Goal: Task Accomplishment & Management: Use online tool/utility

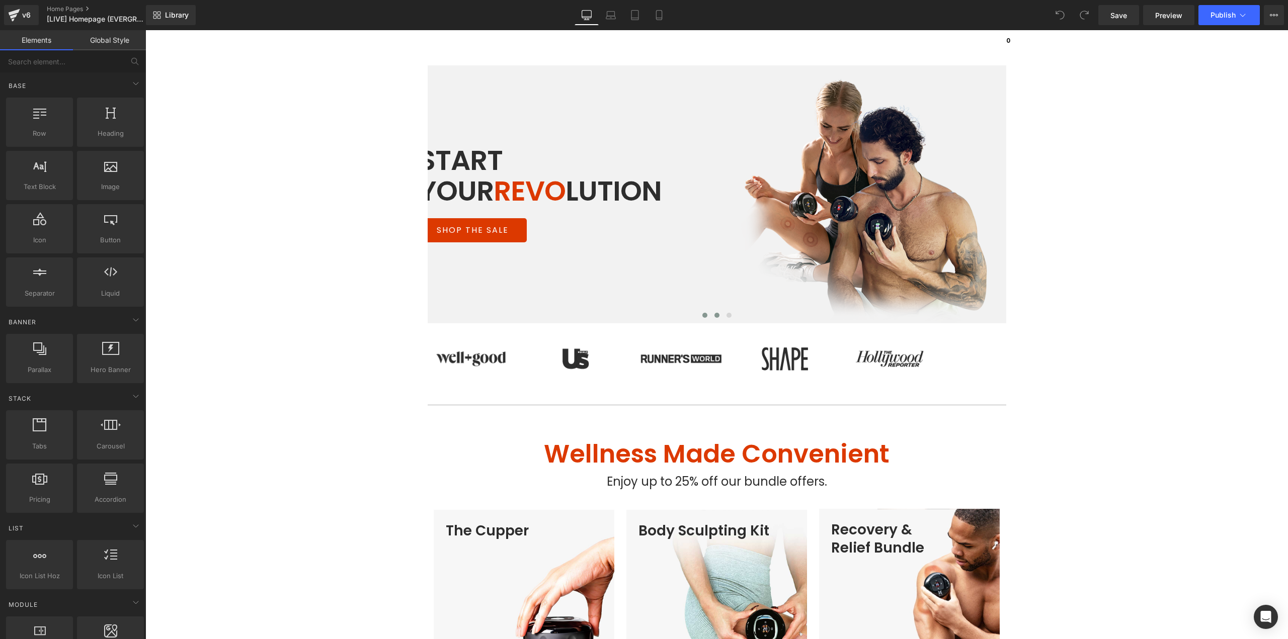
click at [714, 317] on span at bounding box center [716, 315] width 5 height 5
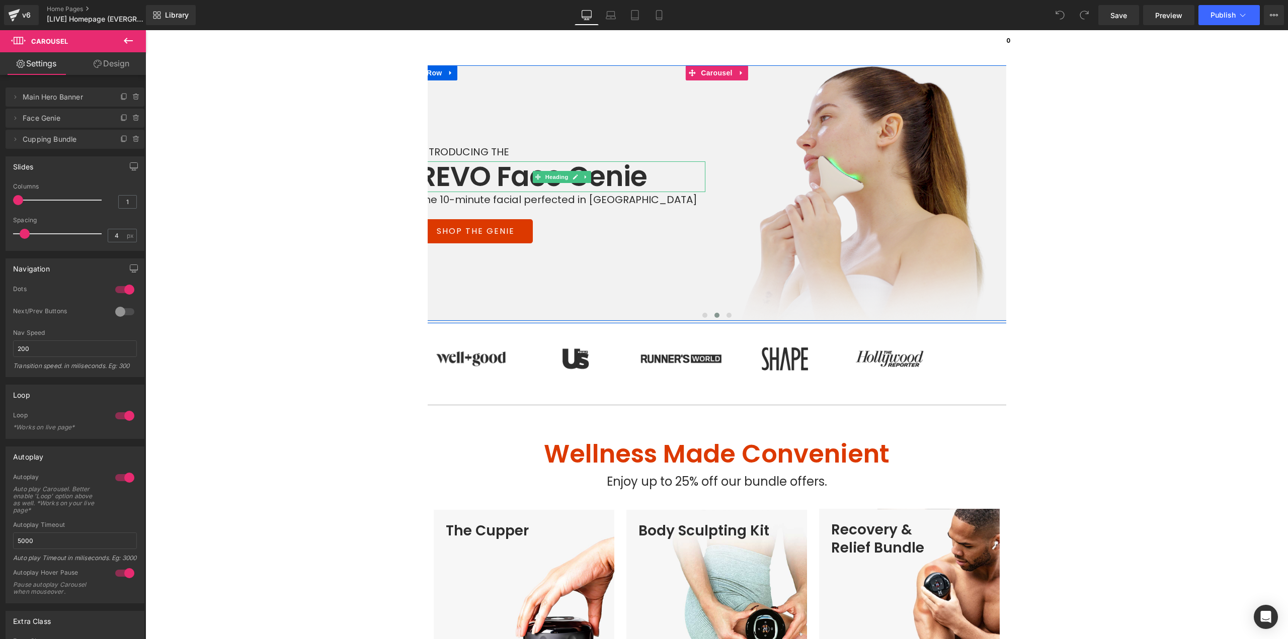
click at [484, 173] on h1 "REVO Face Genie" at bounding box center [562, 176] width 287 height 31
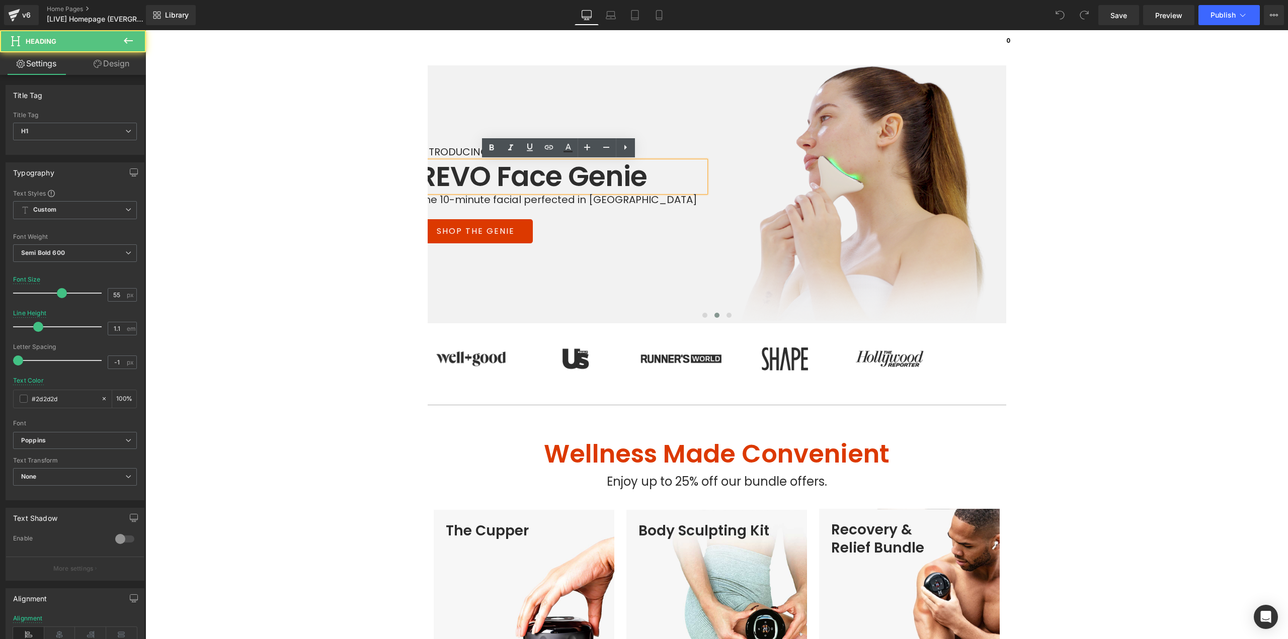
click at [486, 176] on h1 "REVO Face Genie" at bounding box center [562, 176] width 287 height 31
paste div
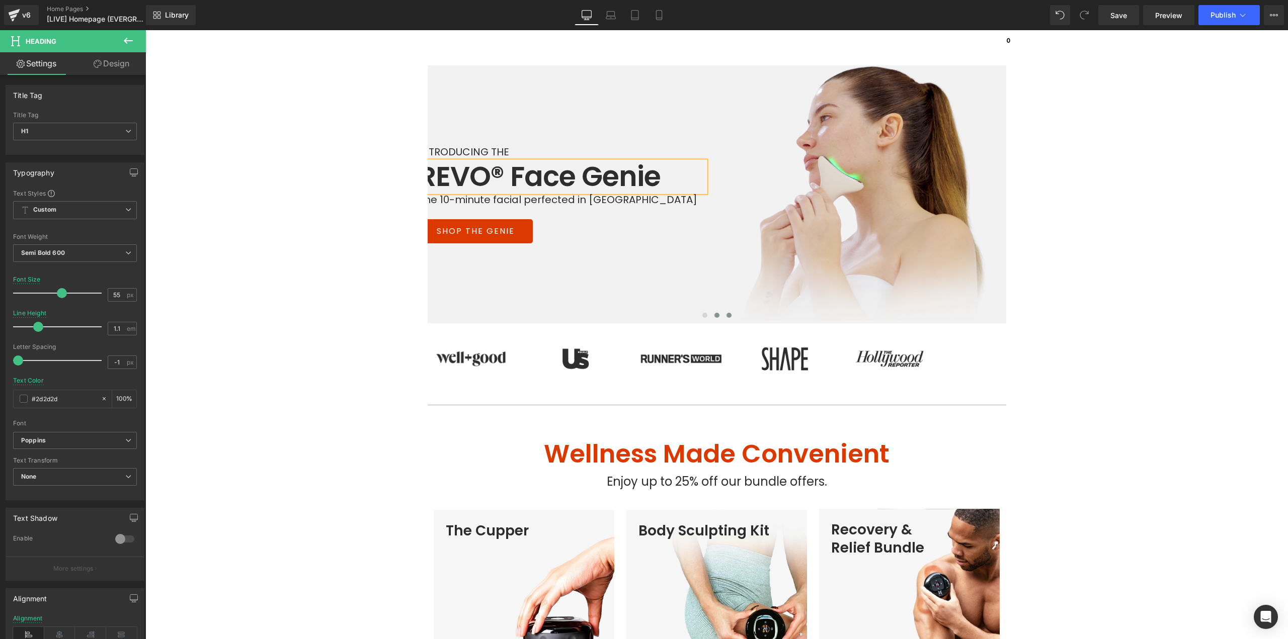
click at [723, 314] on button at bounding box center [729, 315] width 12 height 10
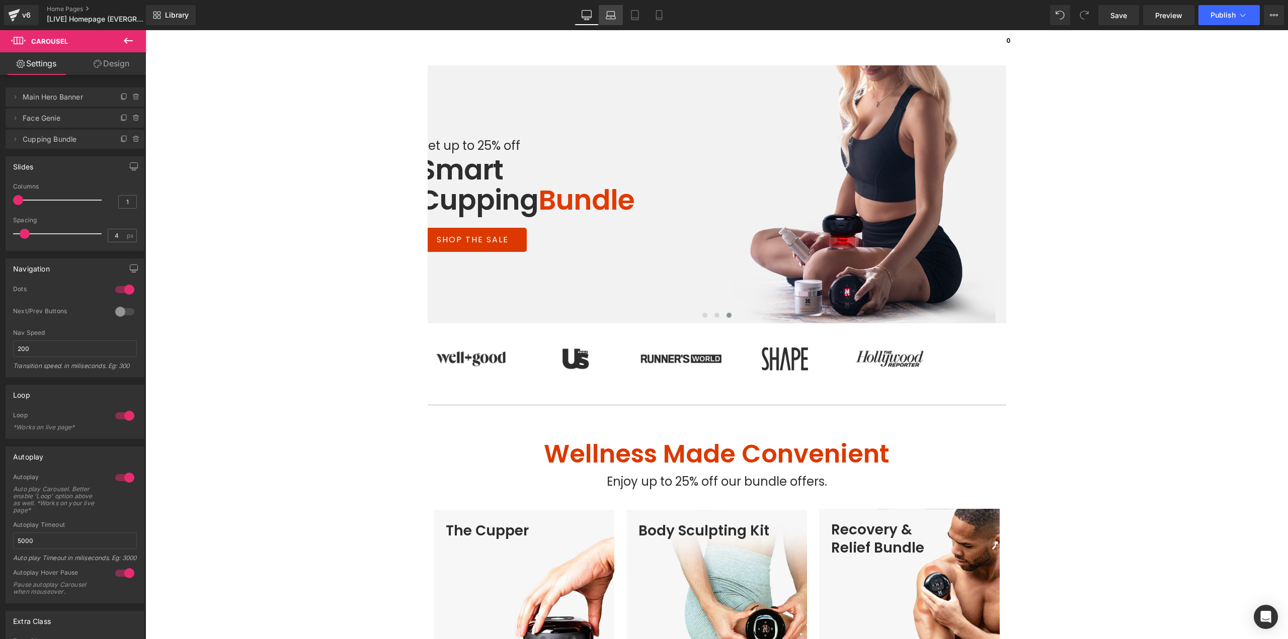
click at [613, 13] on icon at bounding box center [611, 15] width 10 height 10
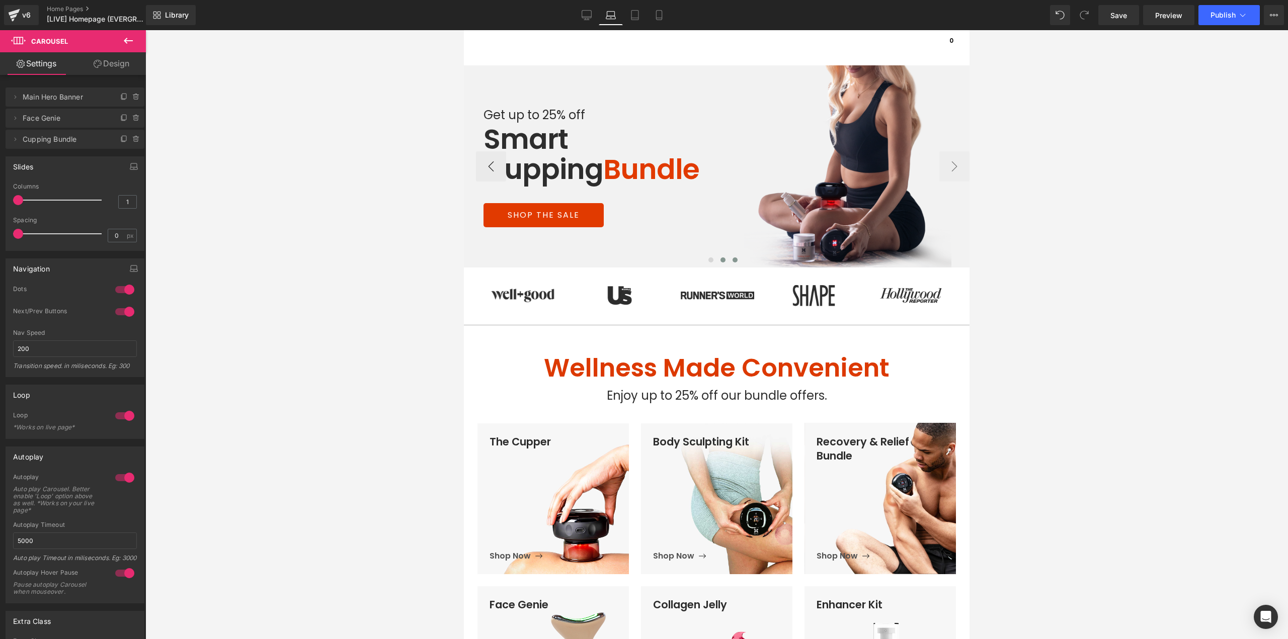
click at [720, 261] on span at bounding box center [722, 260] width 5 height 5
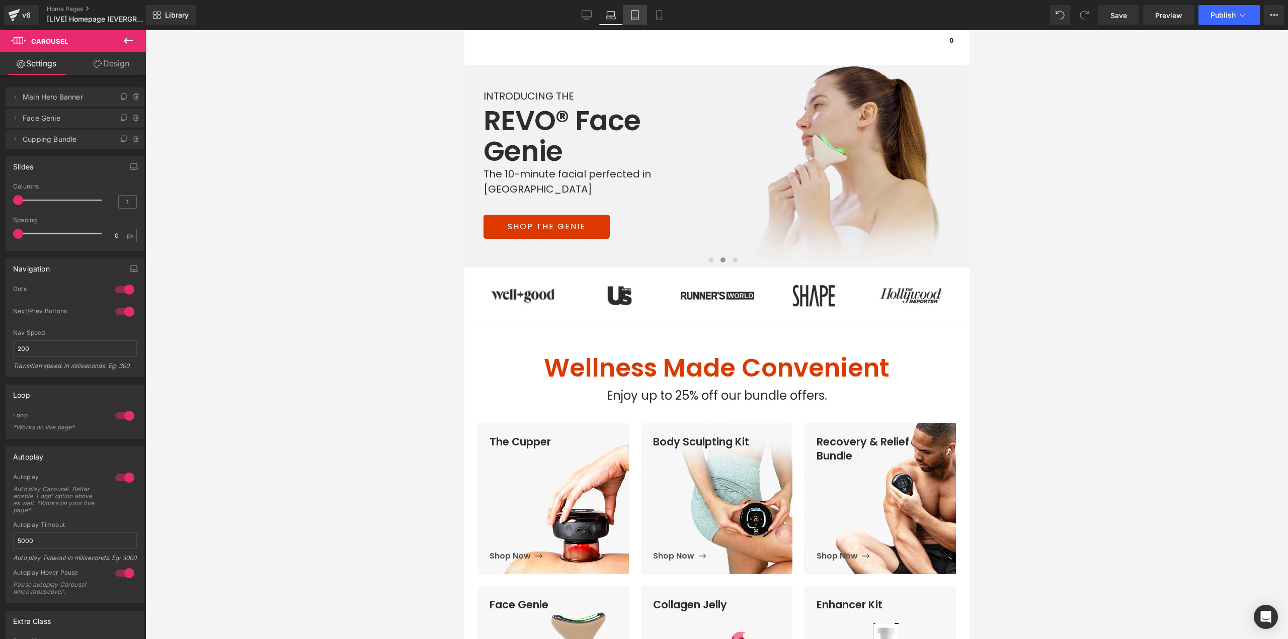
drag, startPoint x: 638, startPoint y: 16, endPoint x: 110, endPoint y: 6, distance: 528.8
click at [638, 16] on icon at bounding box center [635, 15] width 10 height 10
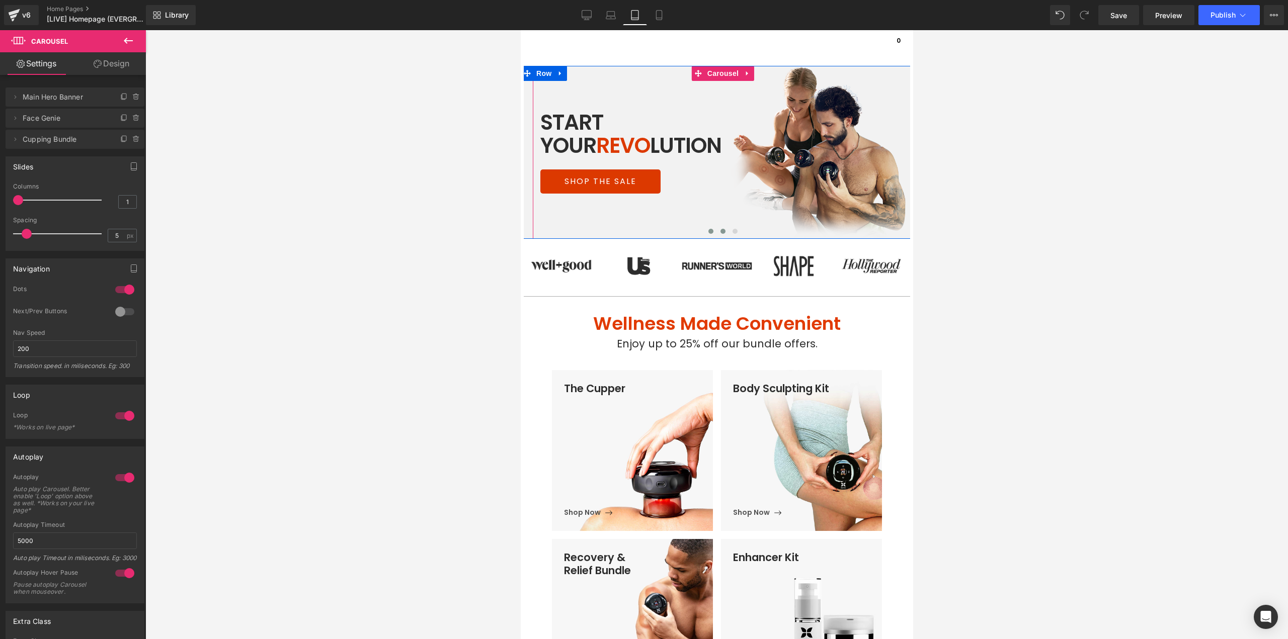
click at [720, 233] on span at bounding box center [722, 231] width 5 height 5
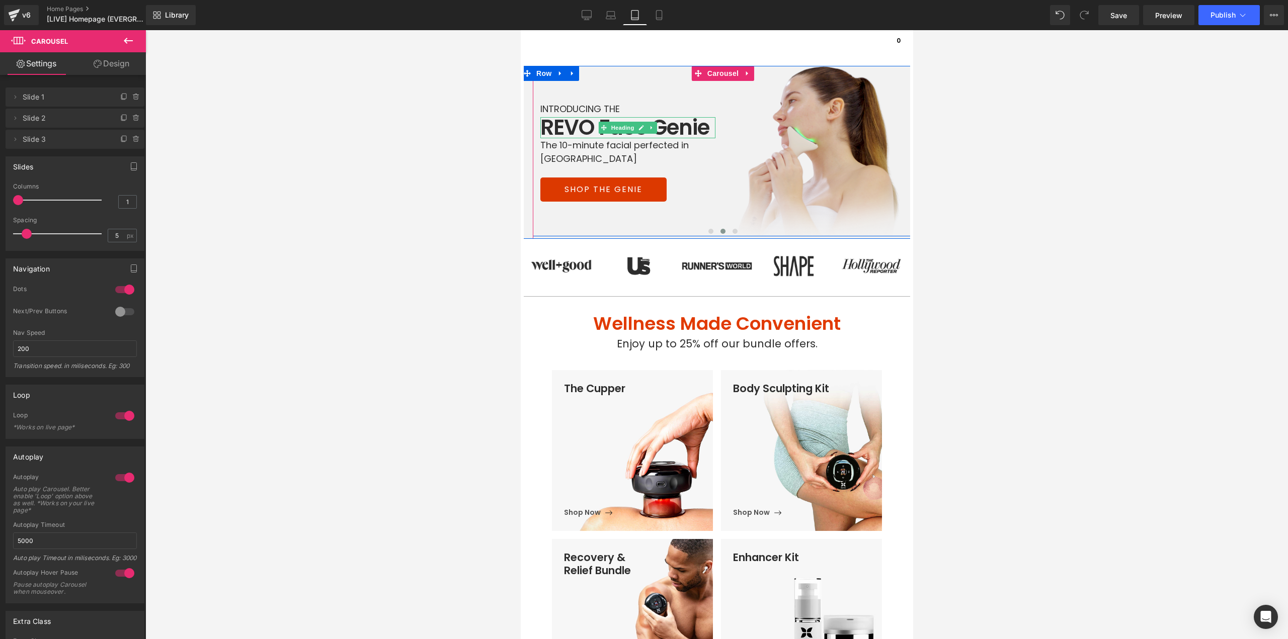
click at [587, 125] on h1 "REVO Face Genie" at bounding box center [627, 127] width 175 height 21
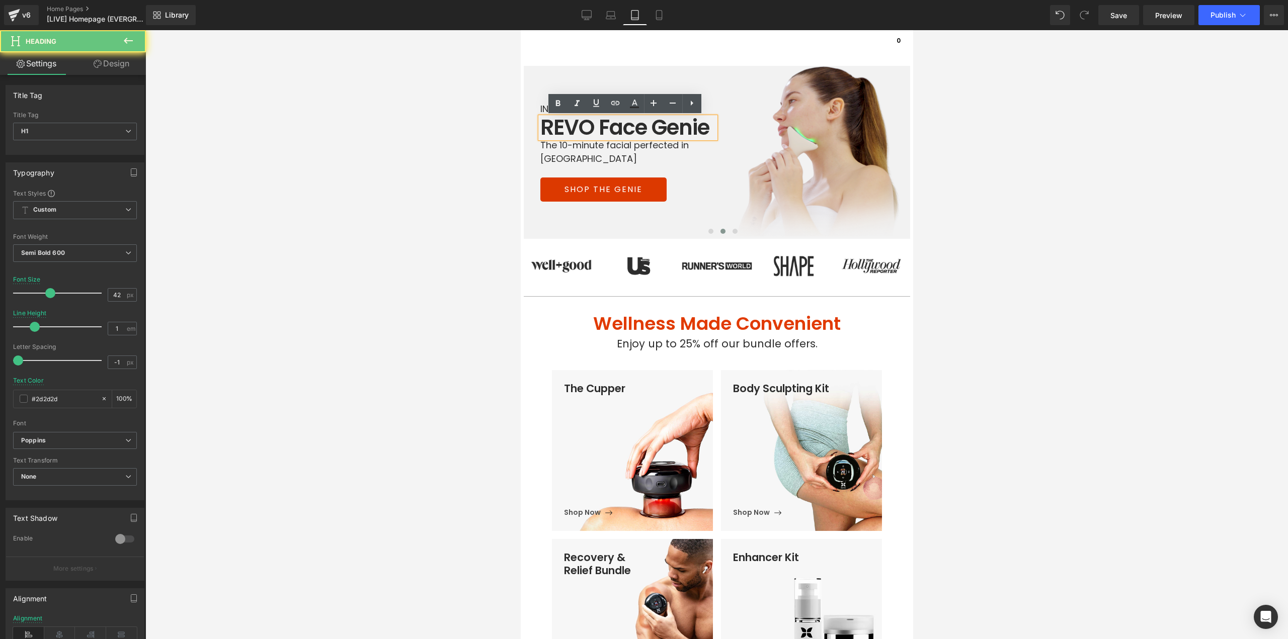
click at [589, 126] on h1 "REVO Face Genie" at bounding box center [627, 127] width 175 height 21
paste div
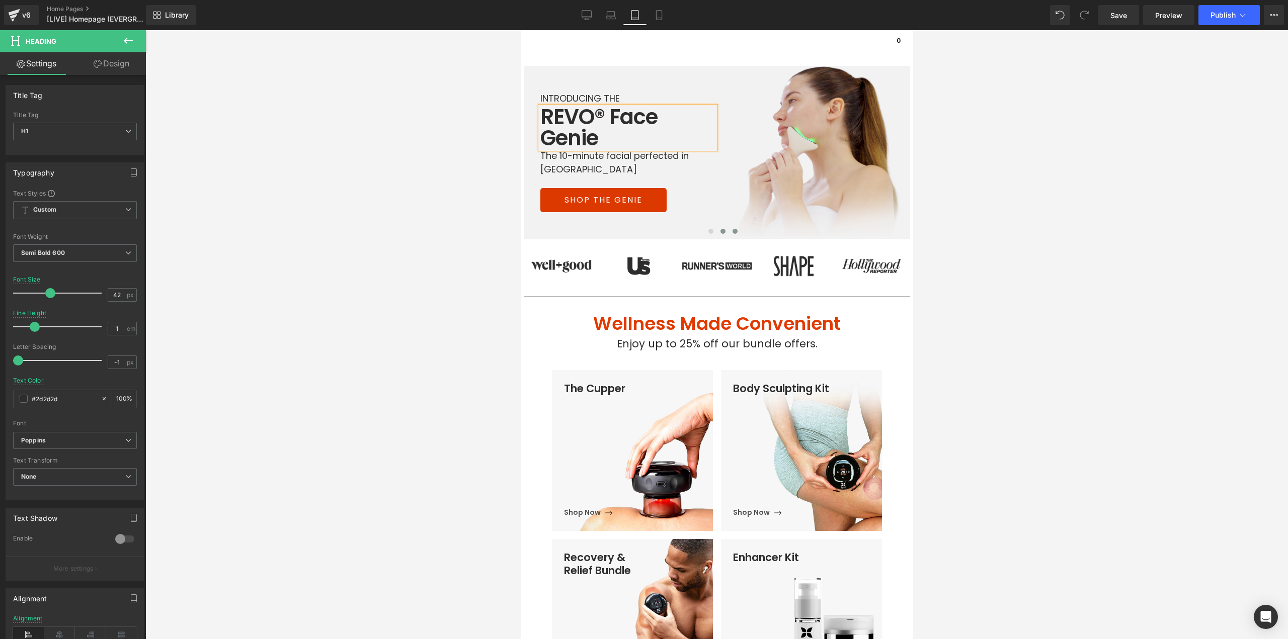
click at [732, 231] on span at bounding box center [734, 231] width 5 height 5
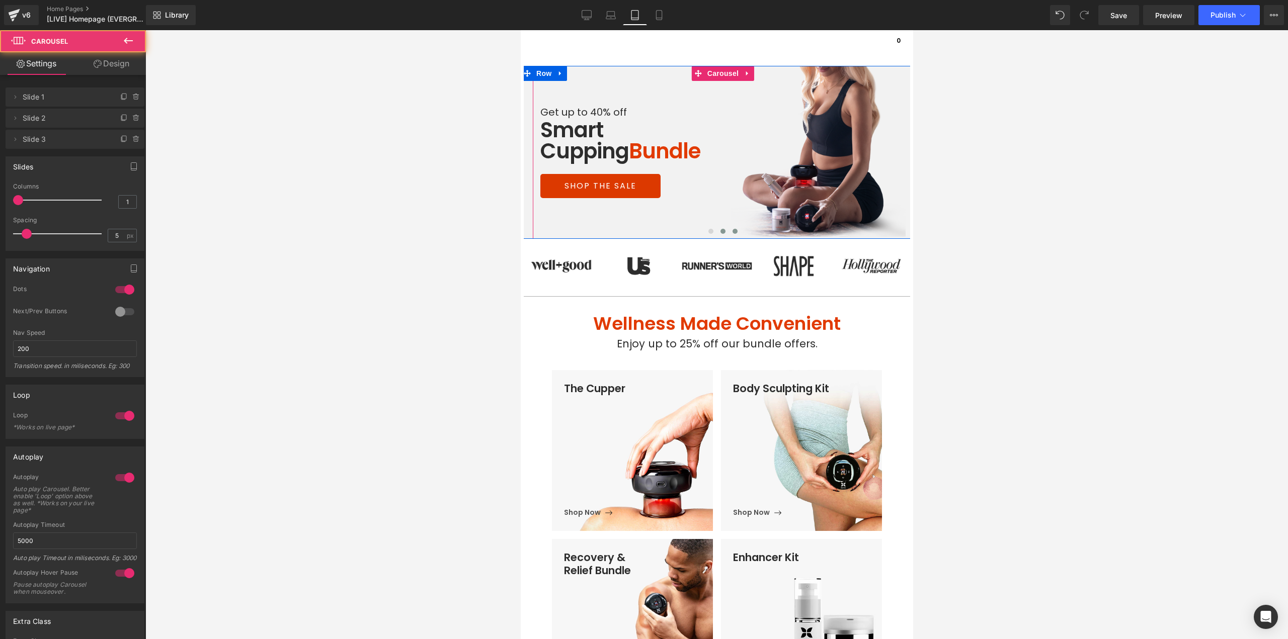
click at [720, 230] on span at bounding box center [722, 231] width 5 height 5
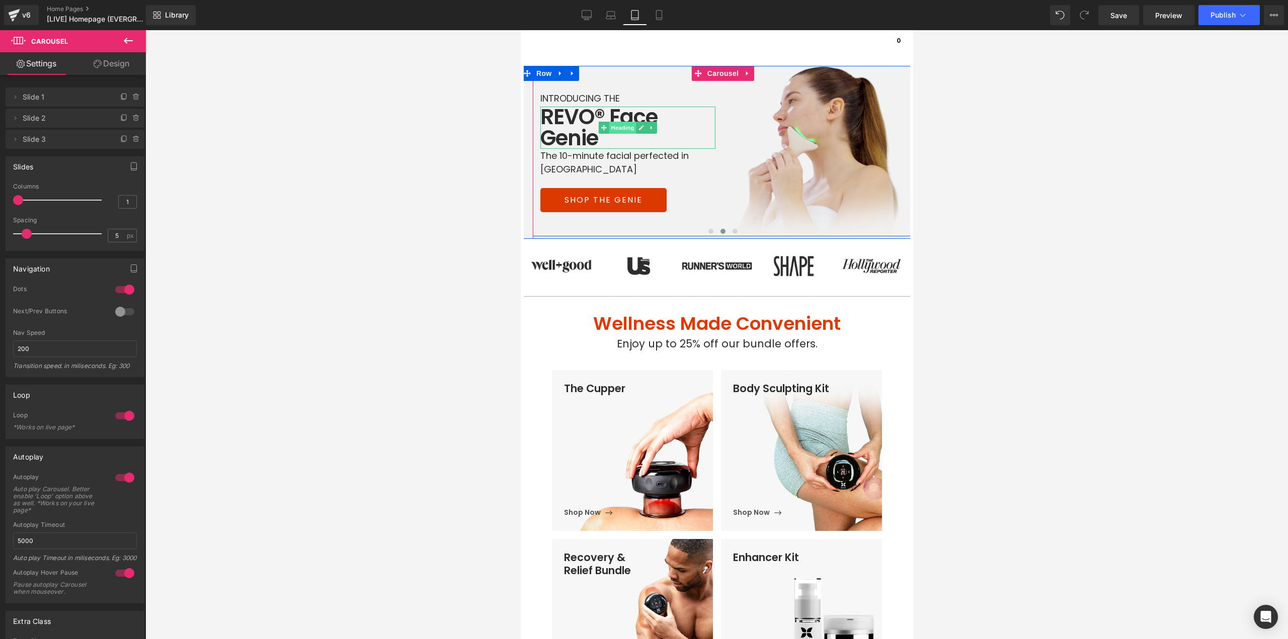
click at [613, 127] on span "Heading" at bounding box center [622, 128] width 27 height 12
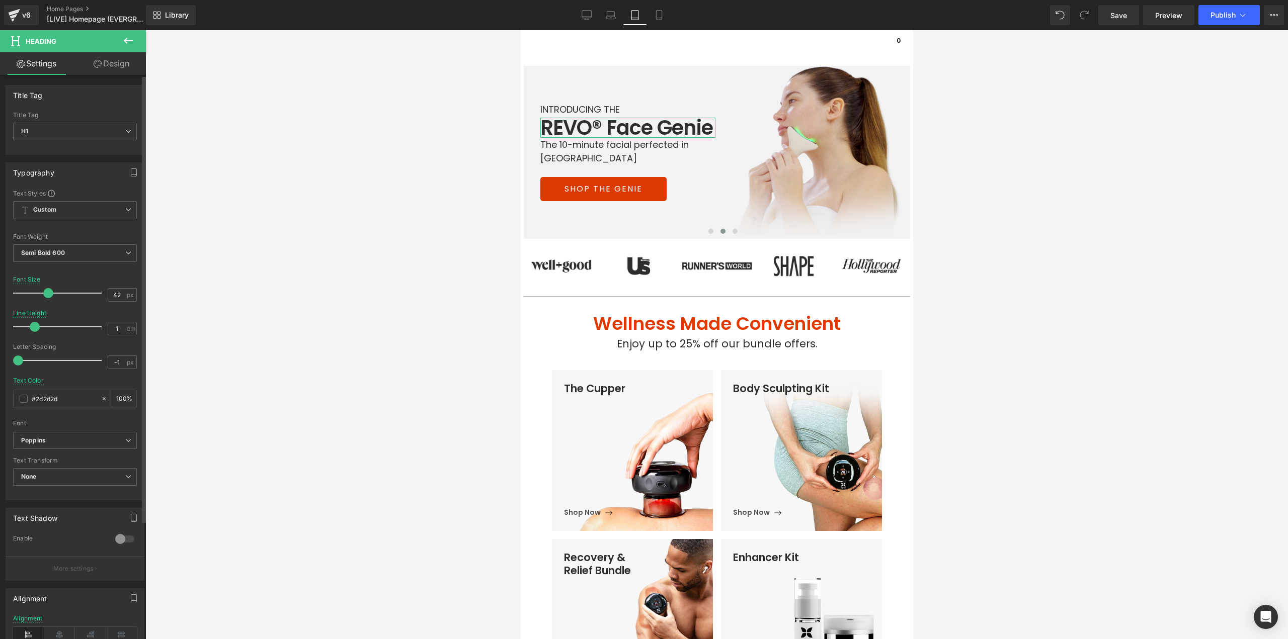
click at [46, 293] on span at bounding box center [48, 293] width 10 height 10
click at [655, 17] on icon at bounding box center [659, 15] width 10 height 10
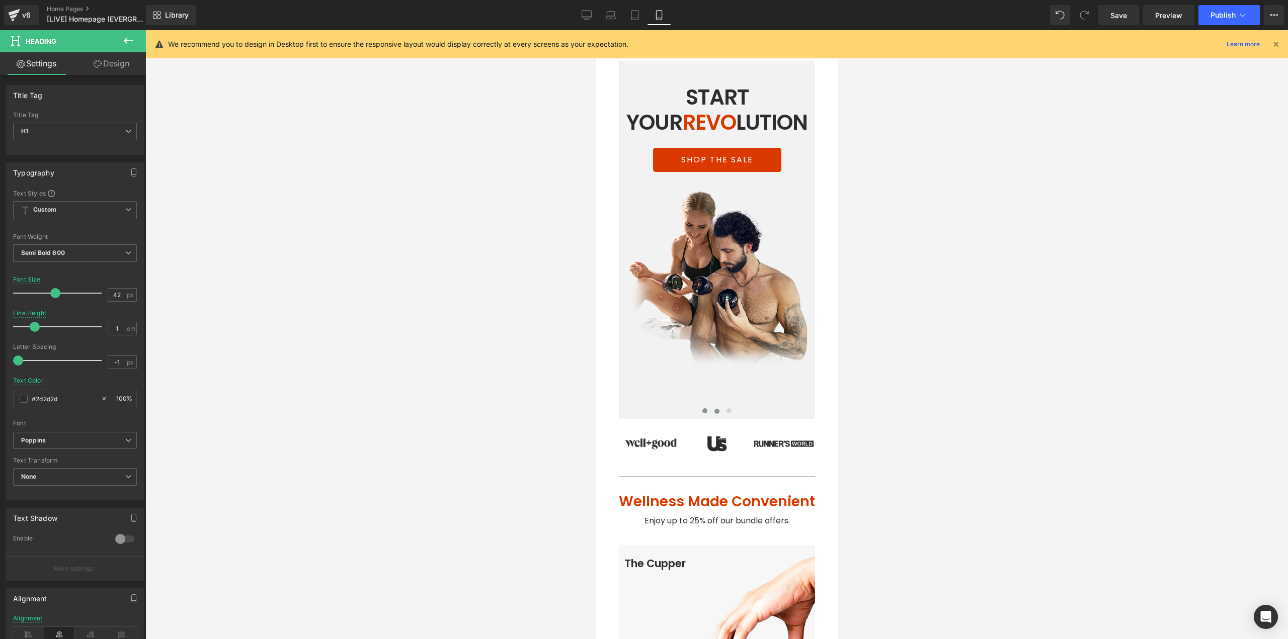
click at [714, 409] on span at bounding box center [716, 411] width 5 height 5
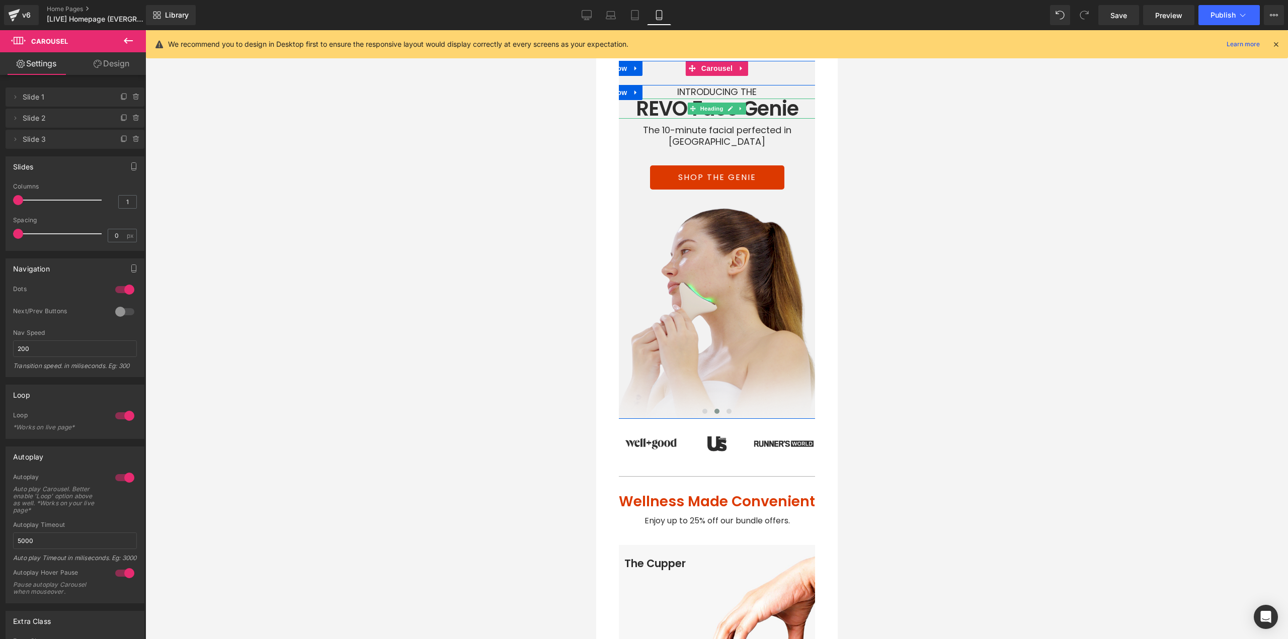
click at [678, 107] on h1 "REVO Face Genie" at bounding box center [716, 109] width 226 height 20
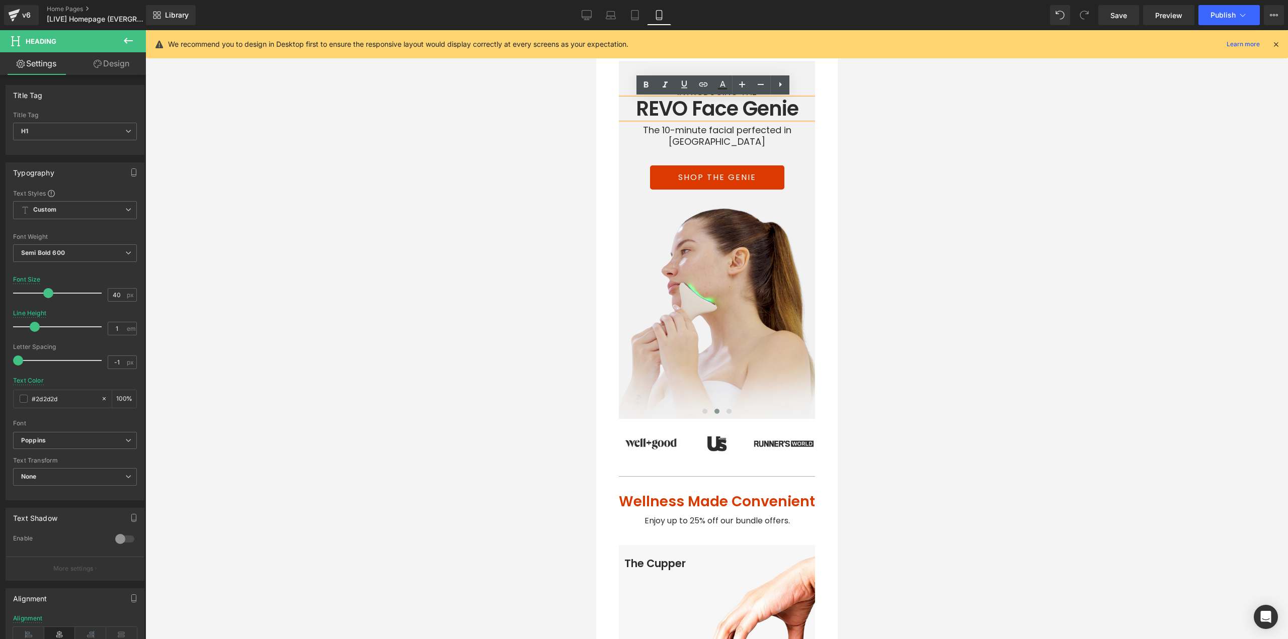
click at [682, 107] on h1 "REVO Face Genie" at bounding box center [716, 109] width 226 height 20
paste div
click at [922, 215] on div at bounding box center [716, 334] width 1142 height 609
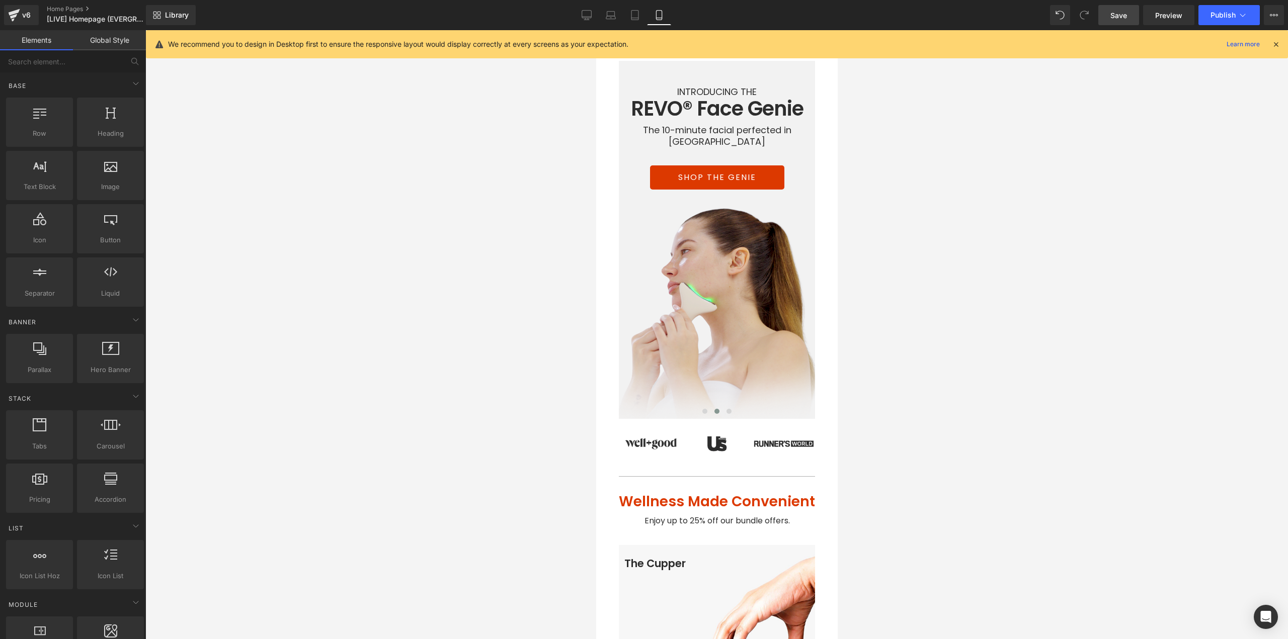
click at [1114, 17] on span "Save" at bounding box center [1118, 15] width 17 height 11
click at [626, 22] on link "Tablet" at bounding box center [624, 15] width 24 height 20
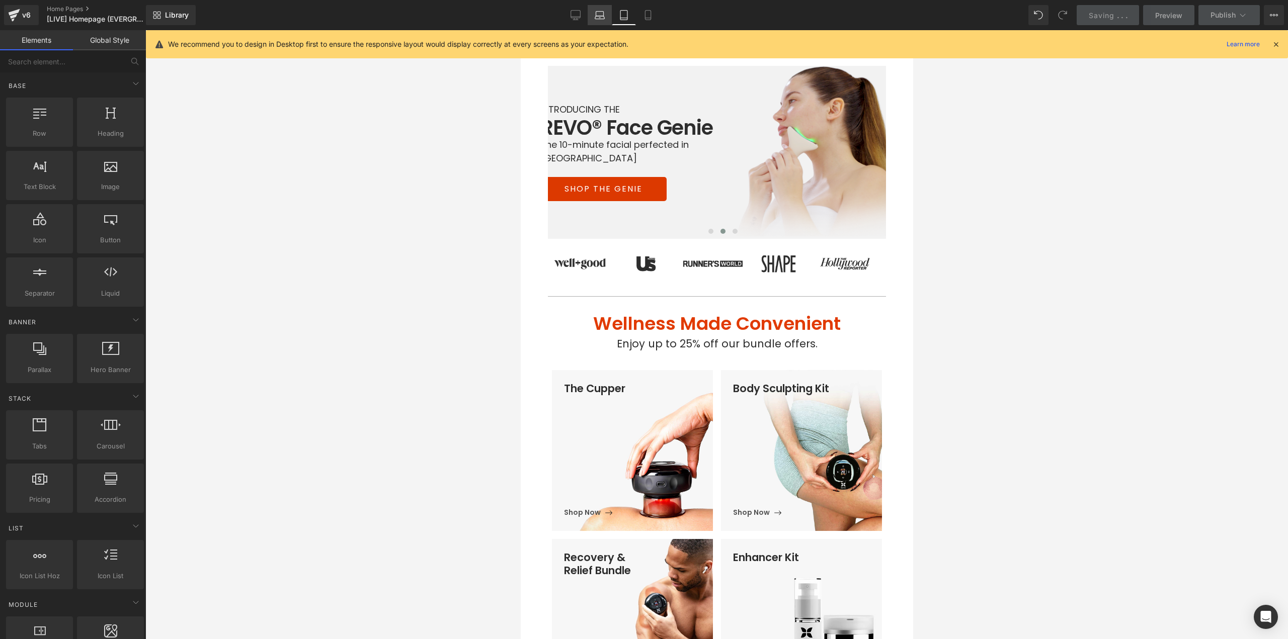
scroll to position [35, 0]
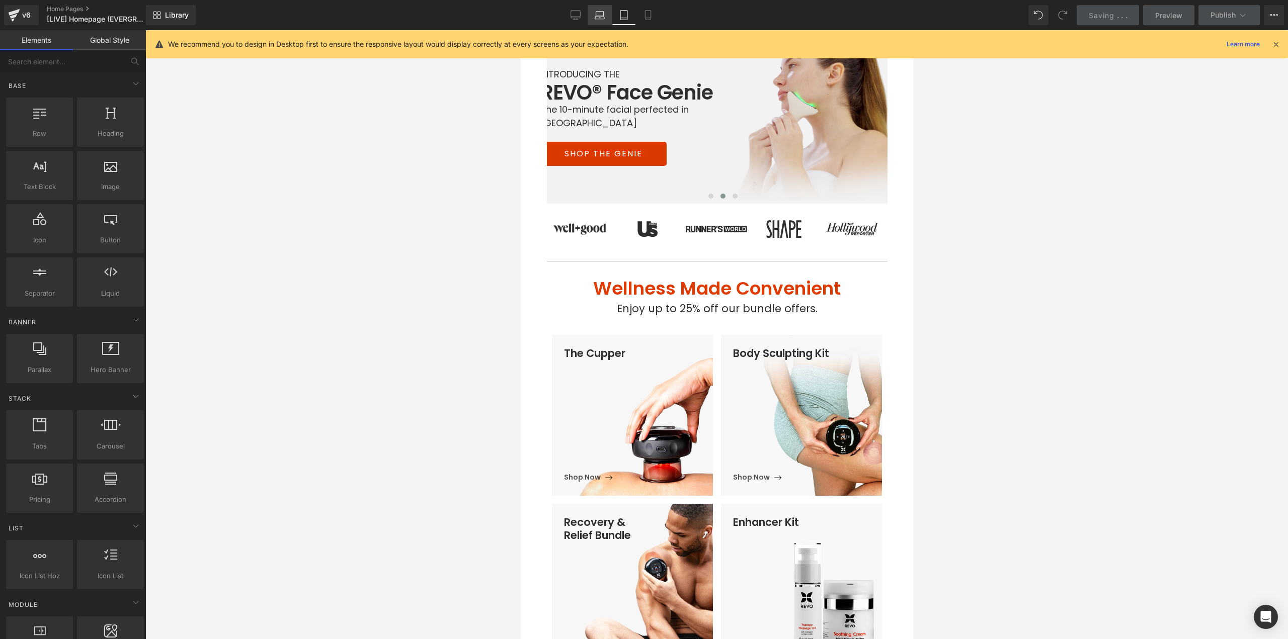
click at [600, 18] on icon at bounding box center [600, 15] width 10 height 10
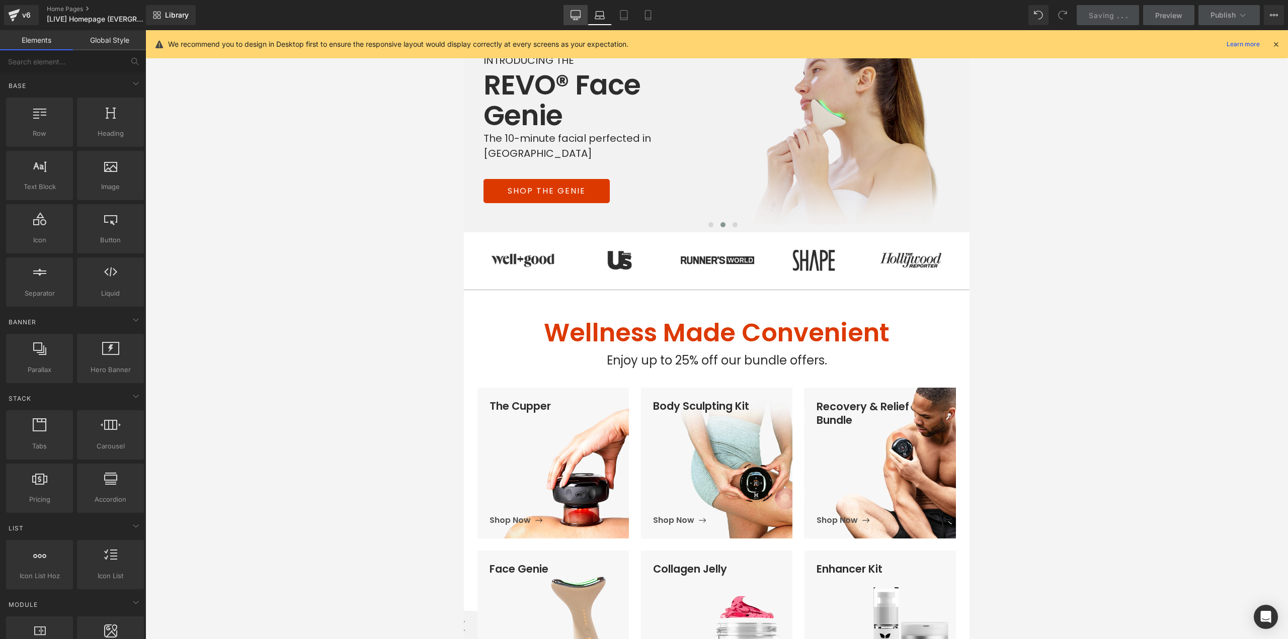
click at [571, 18] on icon at bounding box center [575, 15] width 10 height 10
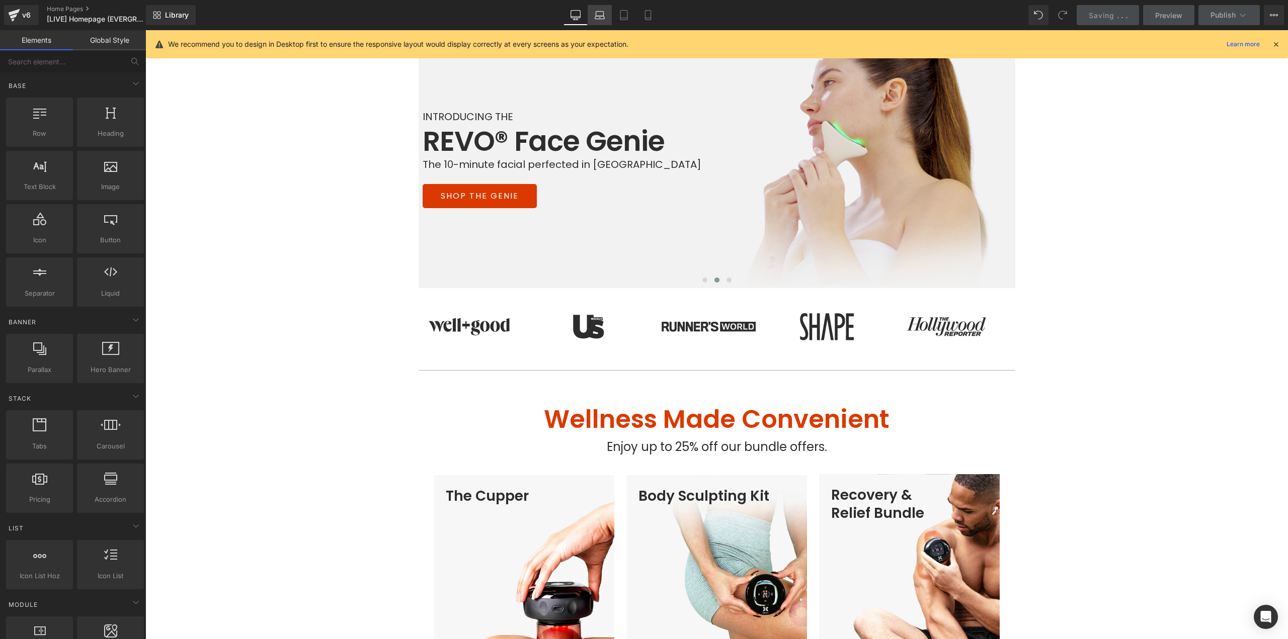
click at [596, 18] on icon at bounding box center [600, 15] width 10 height 10
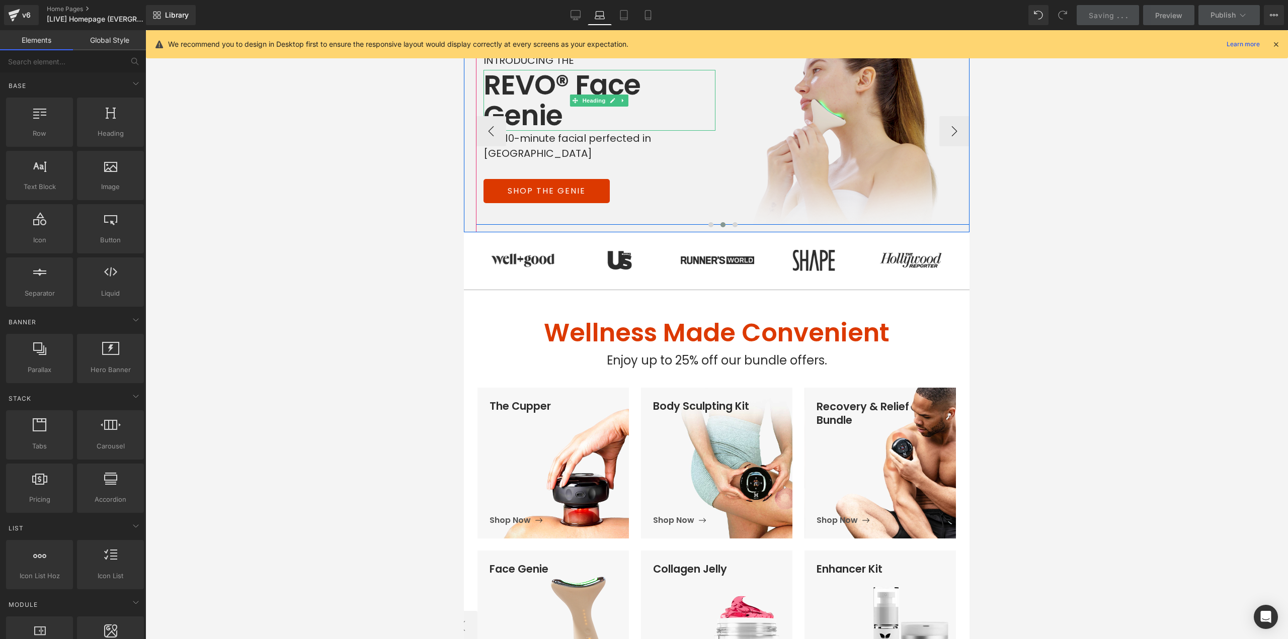
click at [612, 99] on h1 "REVO® Face Genie" at bounding box center [599, 100] width 232 height 61
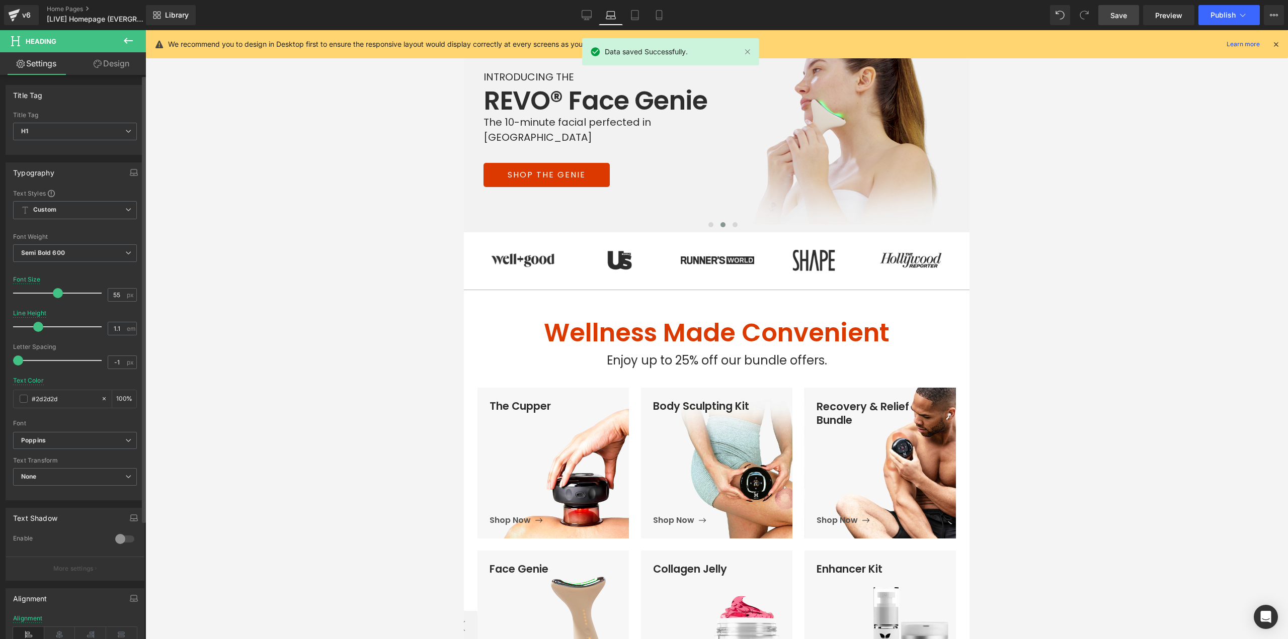
click at [58, 293] on span at bounding box center [58, 293] width 10 height 10
click at [1115, 16] on span "Save" at bounding box center [1118, 15] width 17 height 11
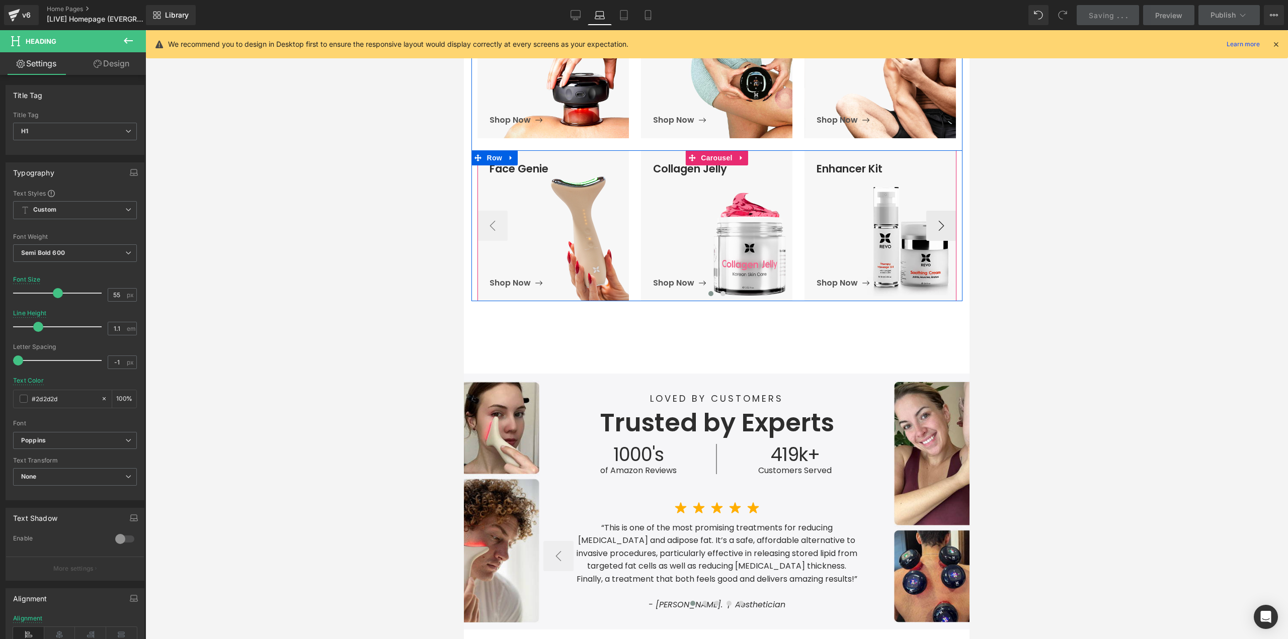
scroll to position [488, 0]
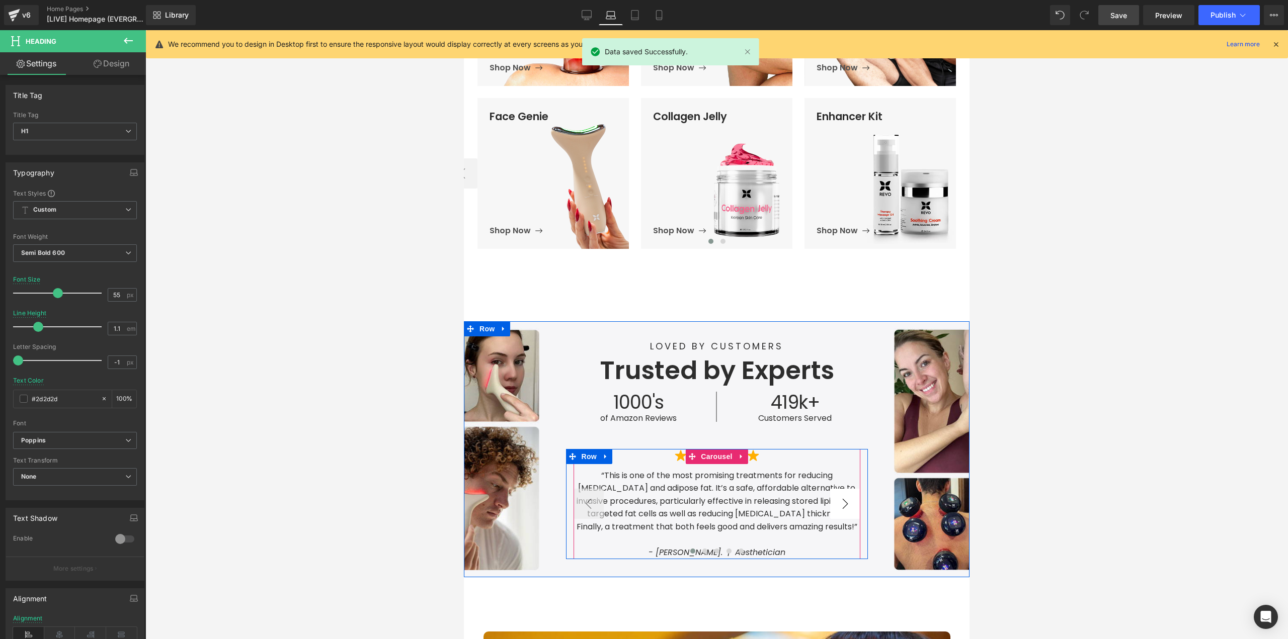
click at [839, 507] on button "›" at bounding box center [845, 504] width 30 height 30
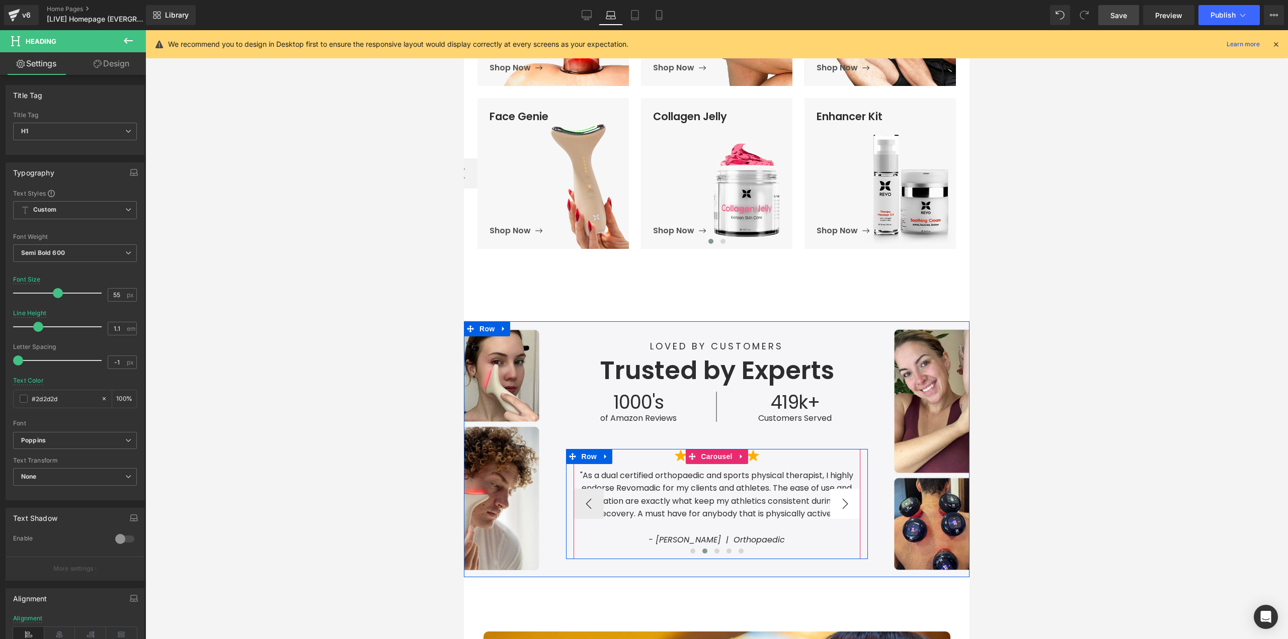
click at [839, 506] on button "›" at bounding box center [845, 504] width 30 height 30
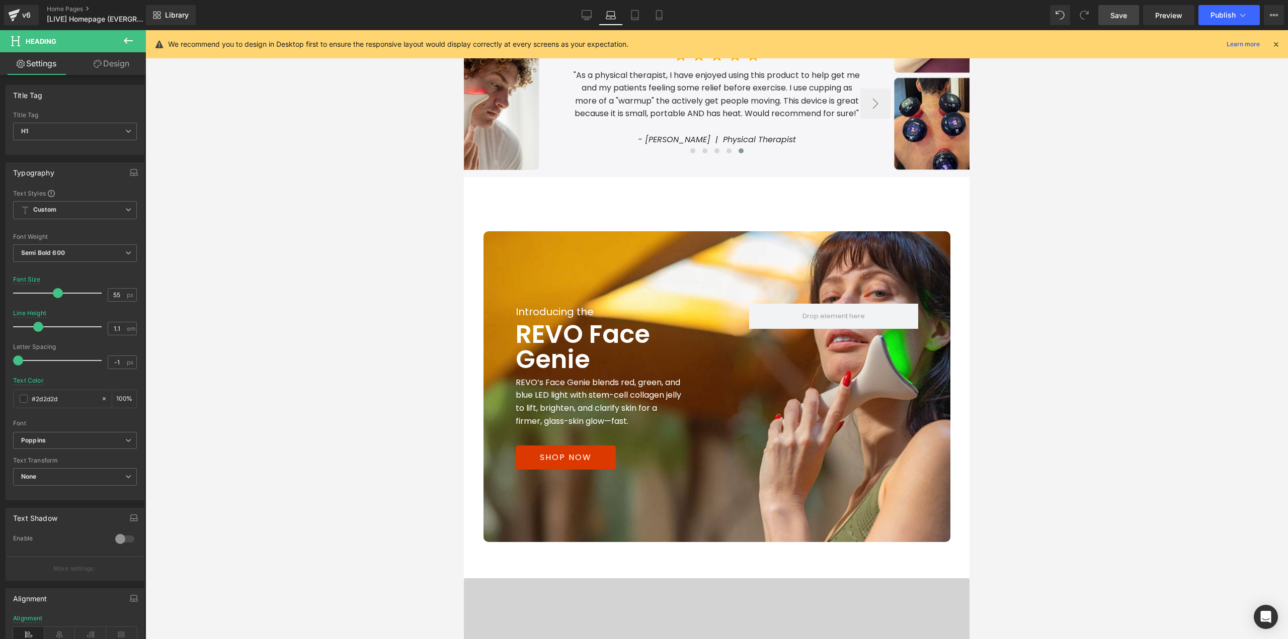
scroll to position [890, 0]
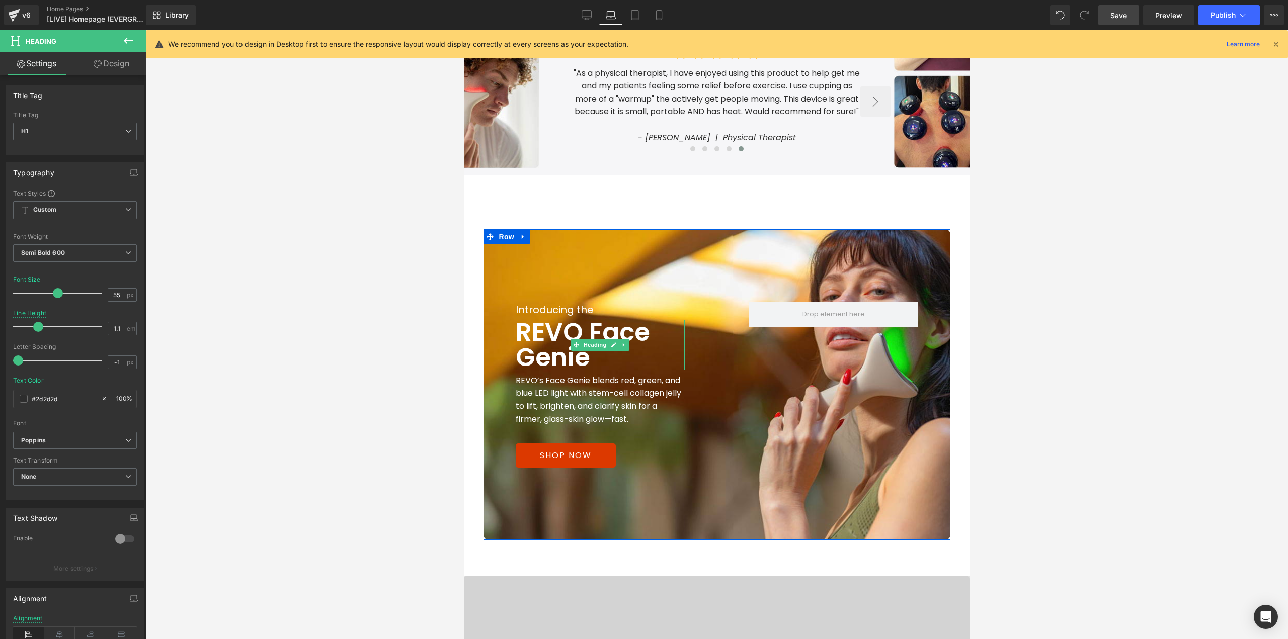
click at [574, 328] on h1 "REVO Face Genie" at bounding box center [600, 345] width 169 height 50
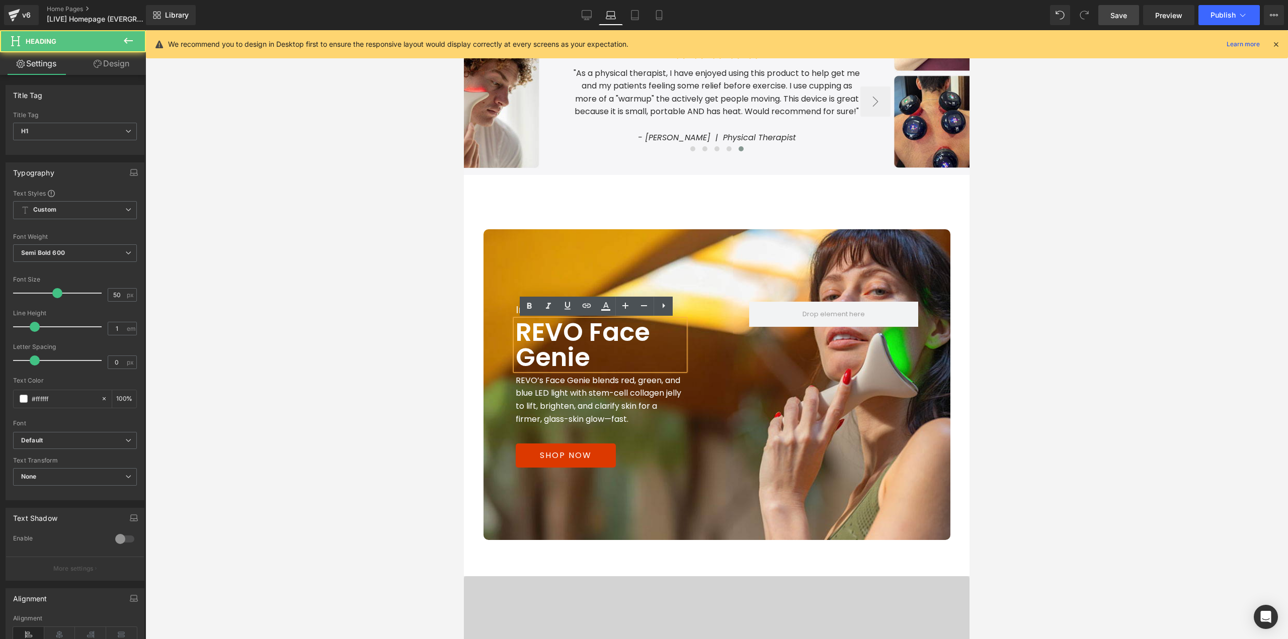
click at [577, 328] on h1 "REVO Face Genie" at bounding box center [600, 345] width 169 height 50
paste div
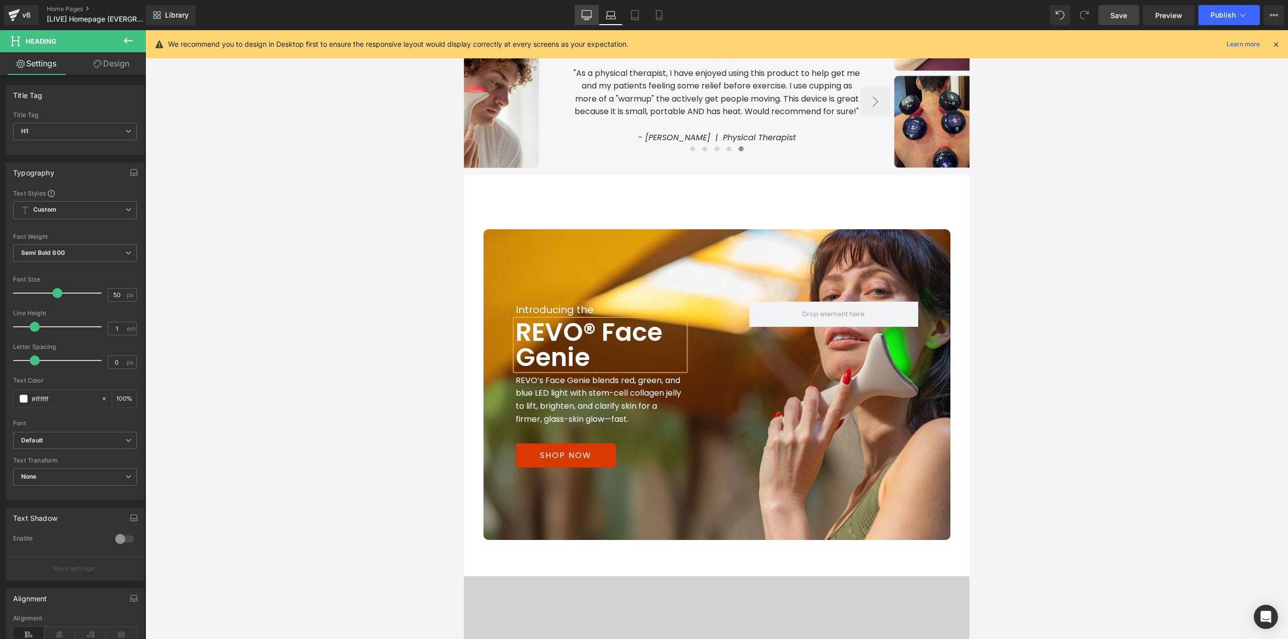
click at [586, 18] on icon at bounding box center [587, 15] width 10 height 8
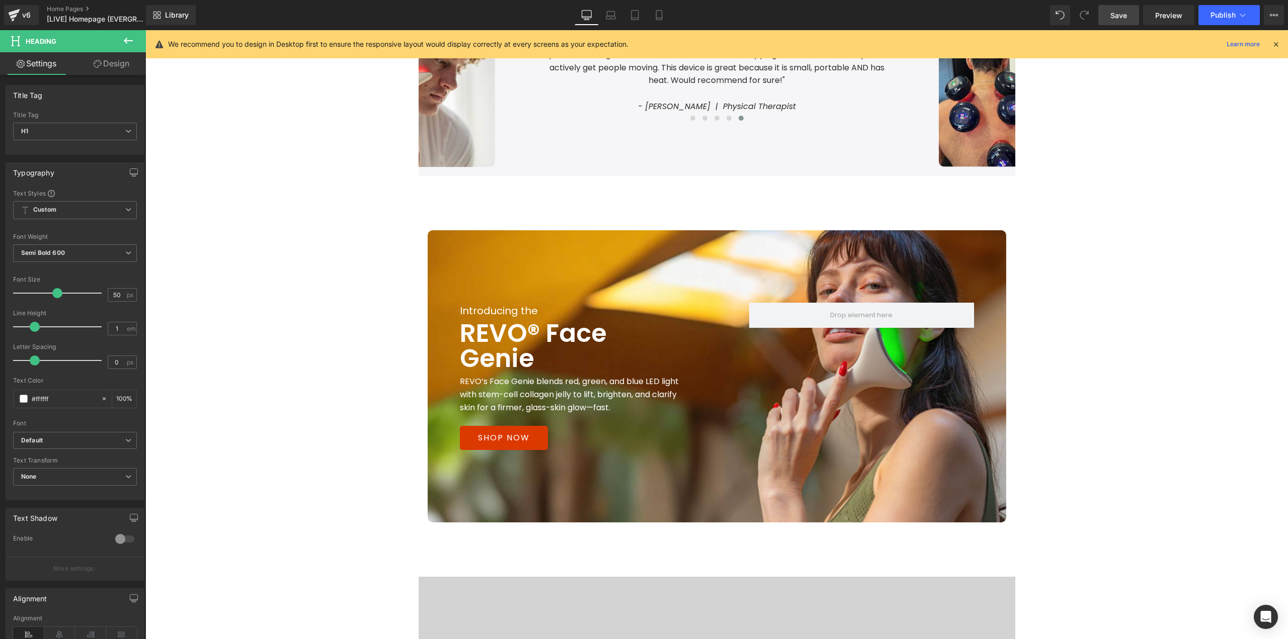
scroll to position [1099, 0]
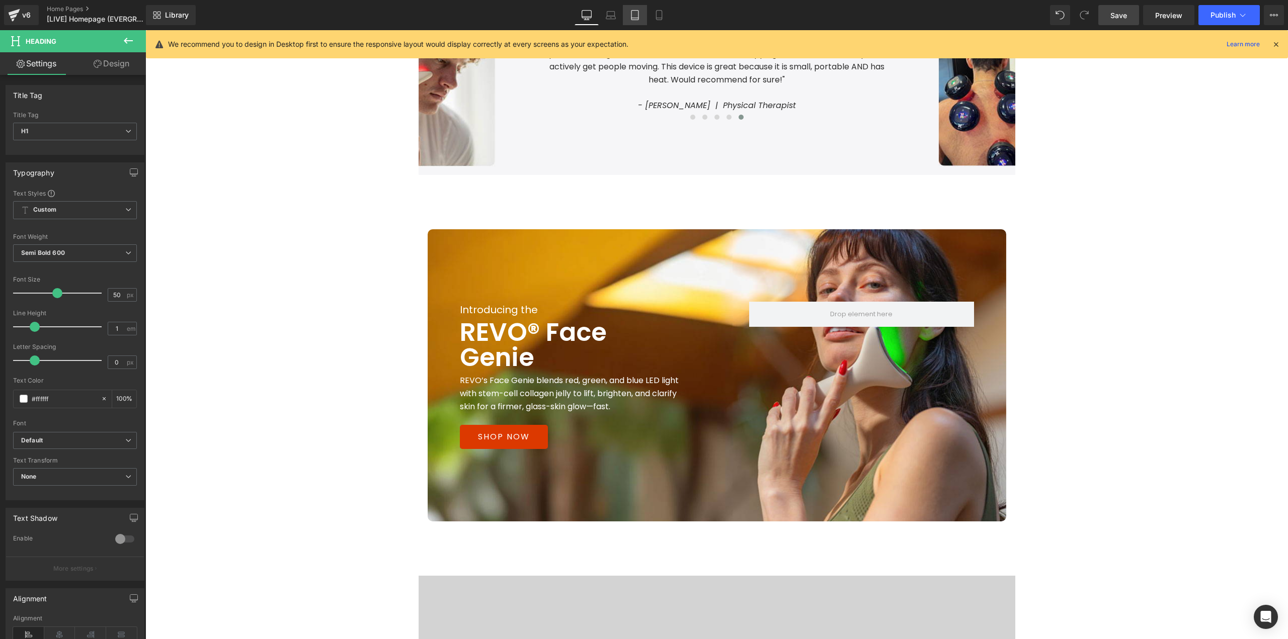
click at [630, 17] on icon at bounding box center [635, 15] width 10 height 10
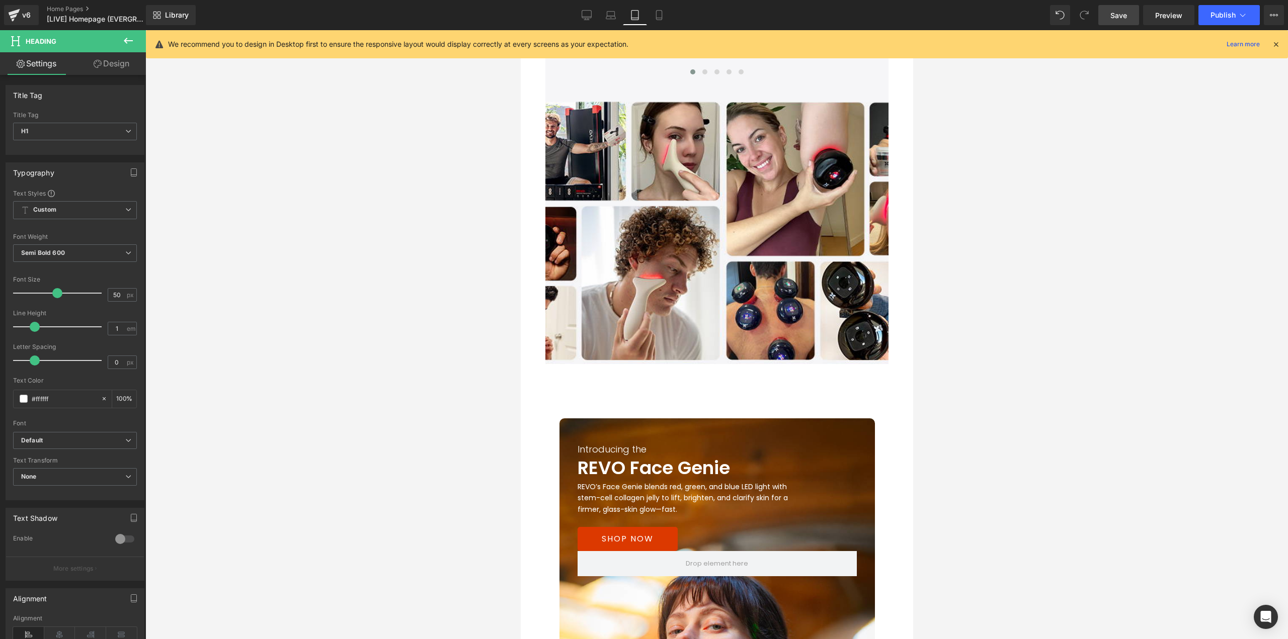
scroll to position [1107, 0]
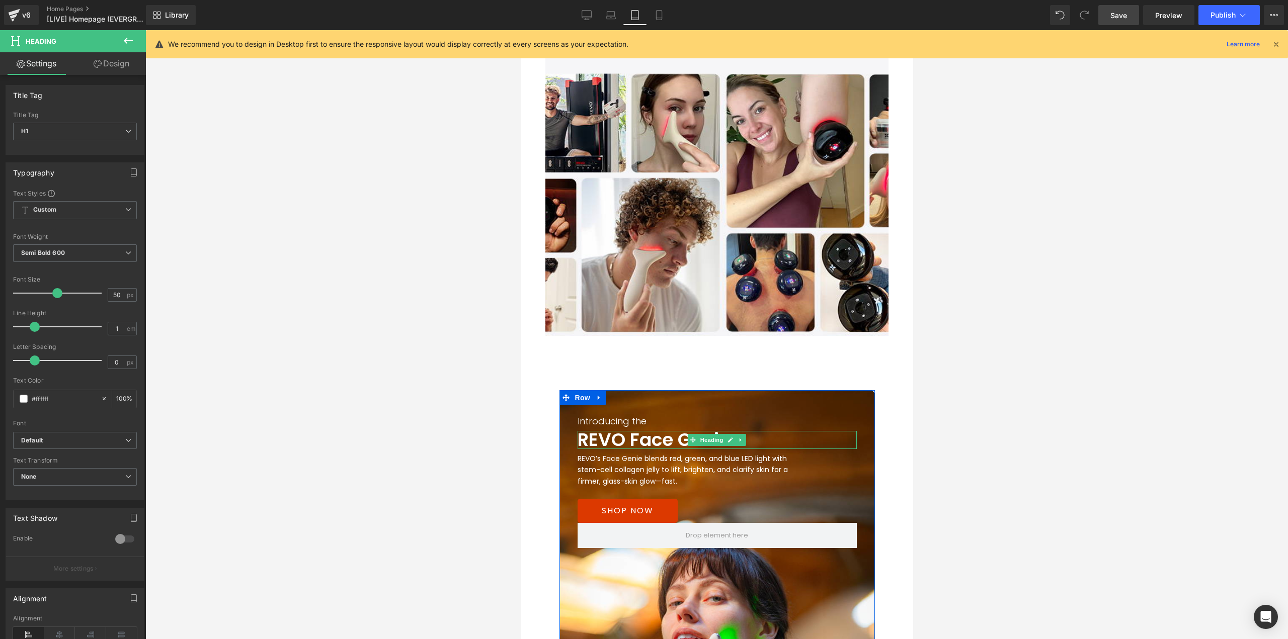
click at [619, 438] on h1 "REVO Face Genie" at bounding box center [716, 440] width 279 height 18
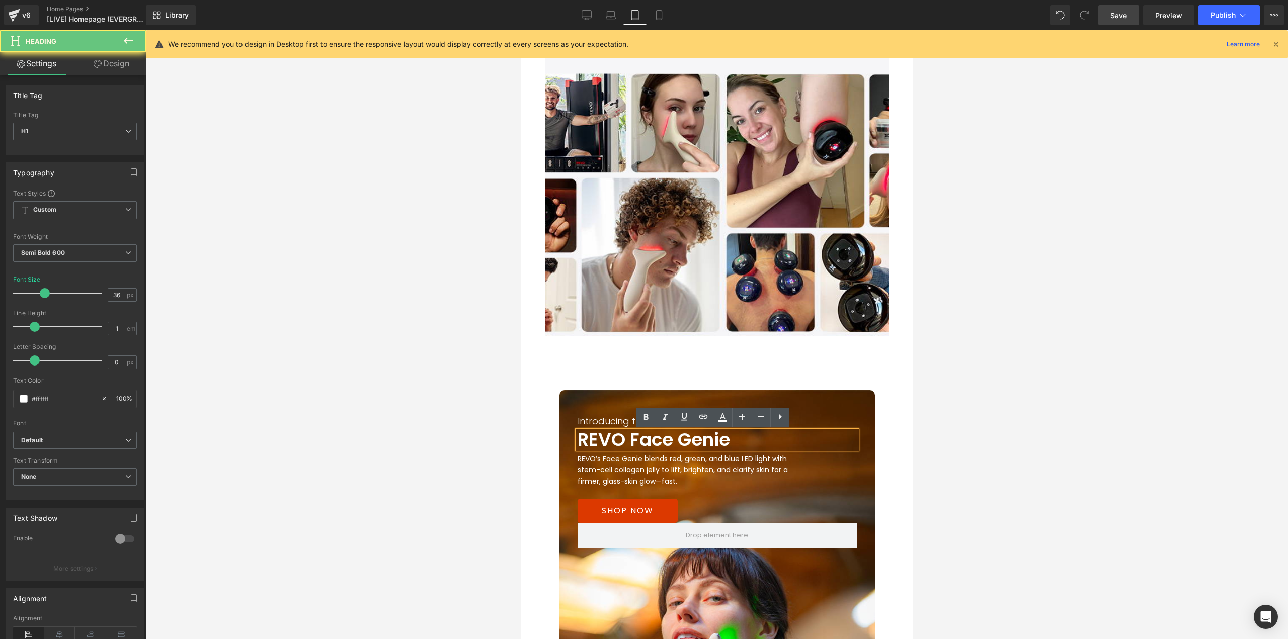
click at [620, 436] on h1 "REVO Face Genie" at bounding box center [716, 440] width 279 height 18
paste div
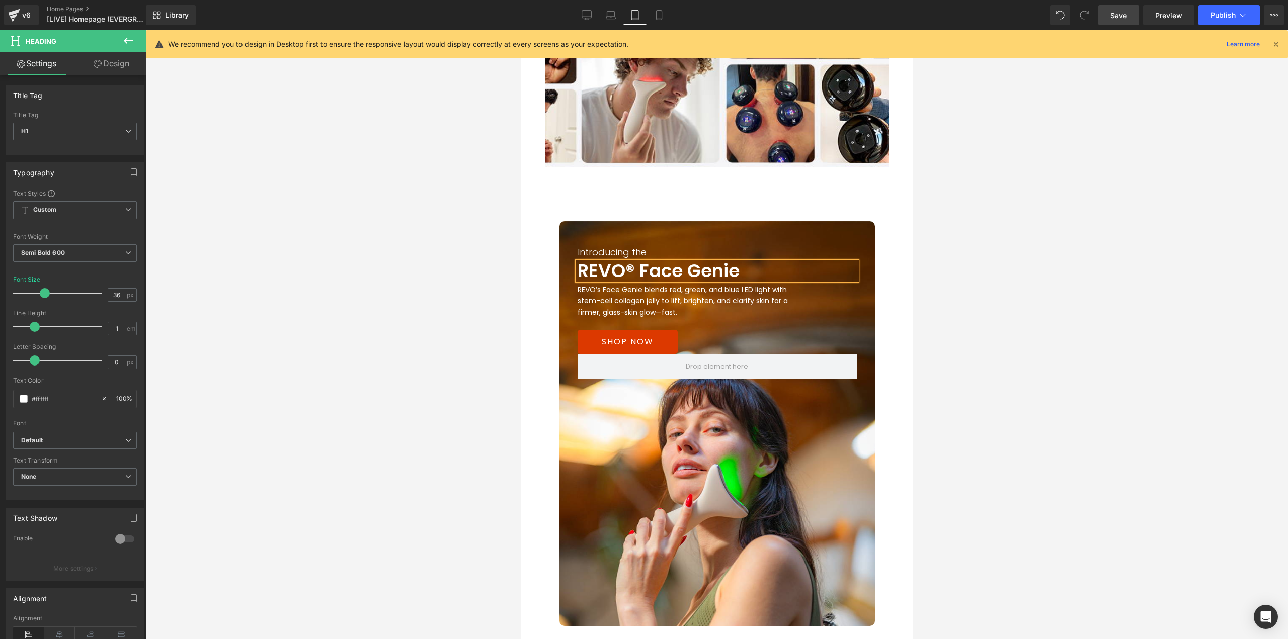
scroll to position [1258, 0]
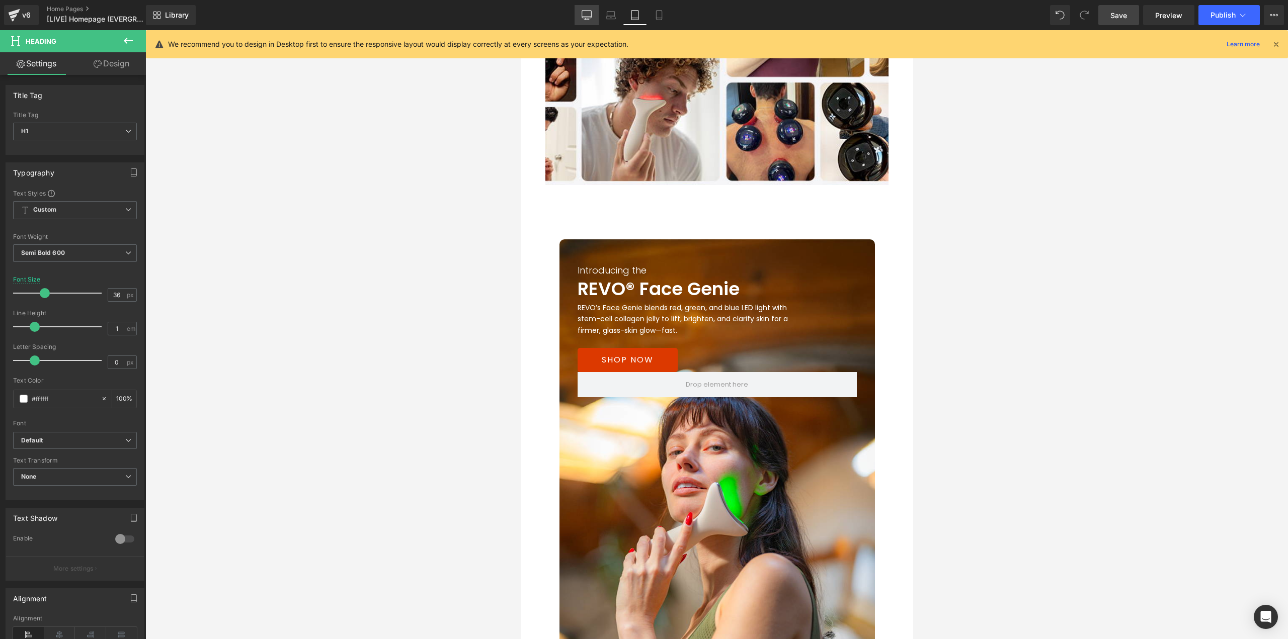
click at [595, 11] on link "Desktop" at bounding box center [586, 15] width 24 height 20
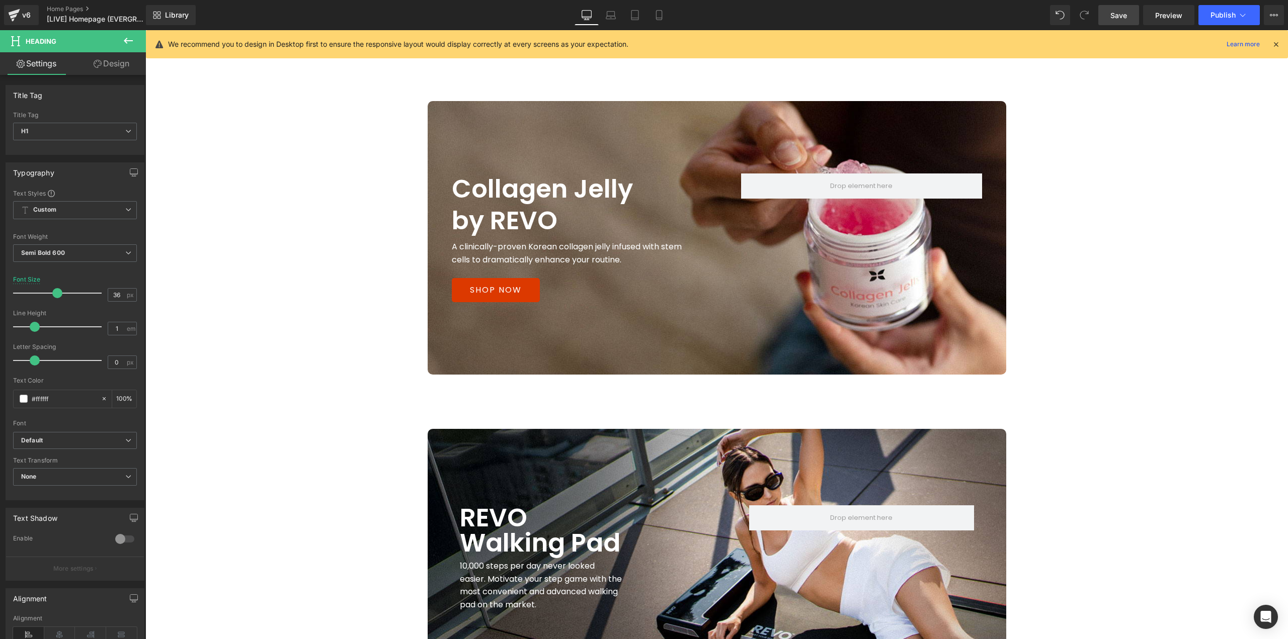
scroll to position [1962, 0]
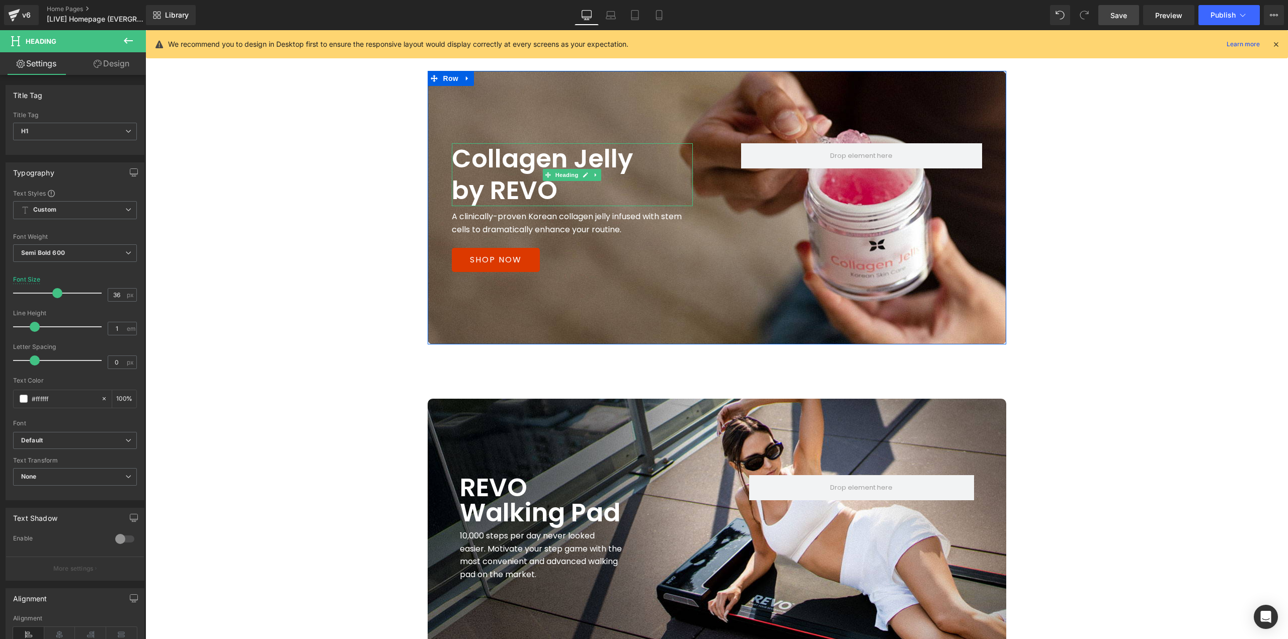
click at [550, 179] on h1 "by REVO" at bounding box center [572, 191] width 241 height 32
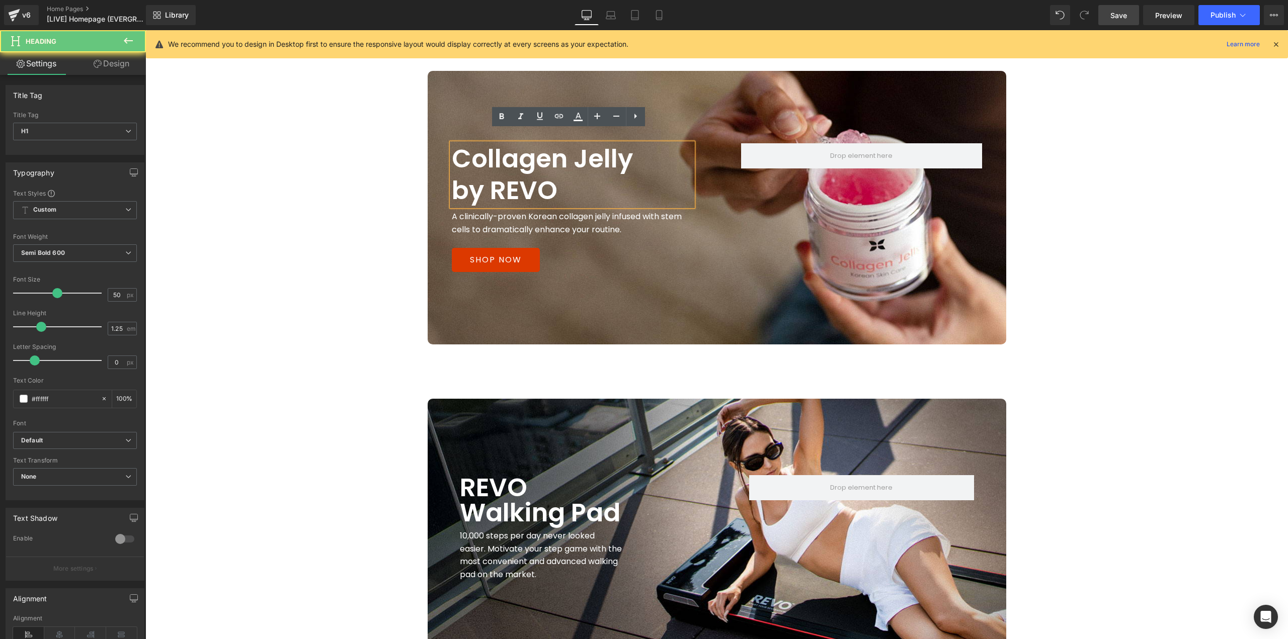
click at [552, 177] on h1 "by REVO" at bounding box center [572, 191] width 241 height 32
paste div
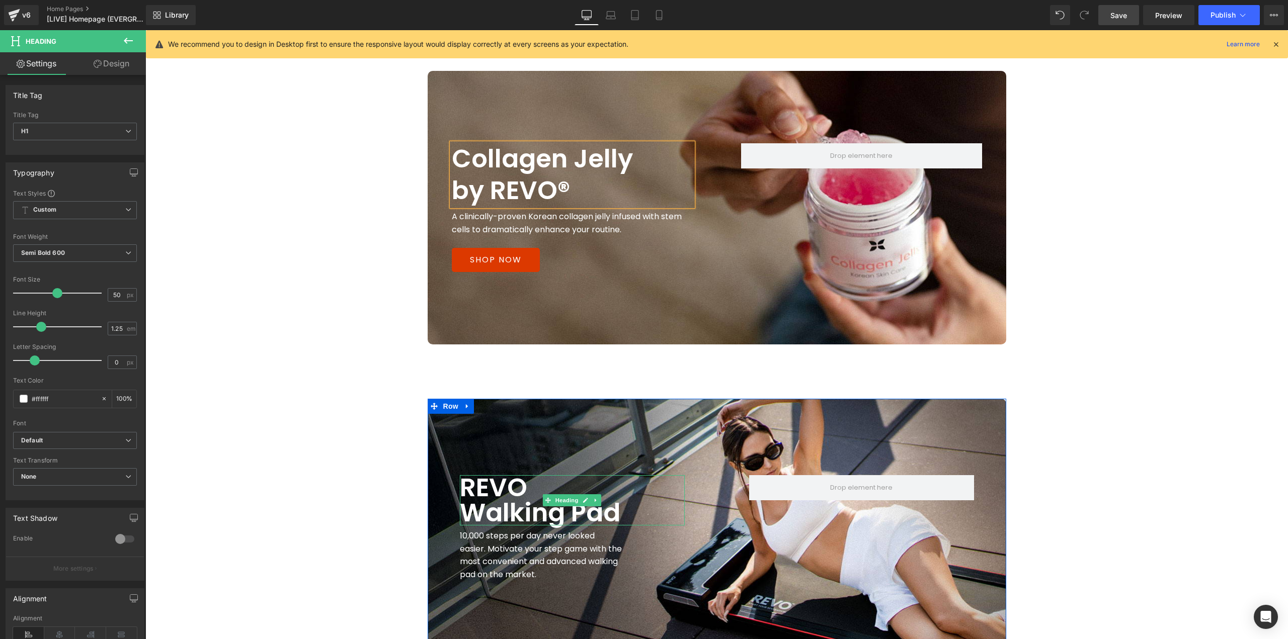
click at [522, 475] on h1 "REVO" at bounding box center [572, 487] width 225 height 25
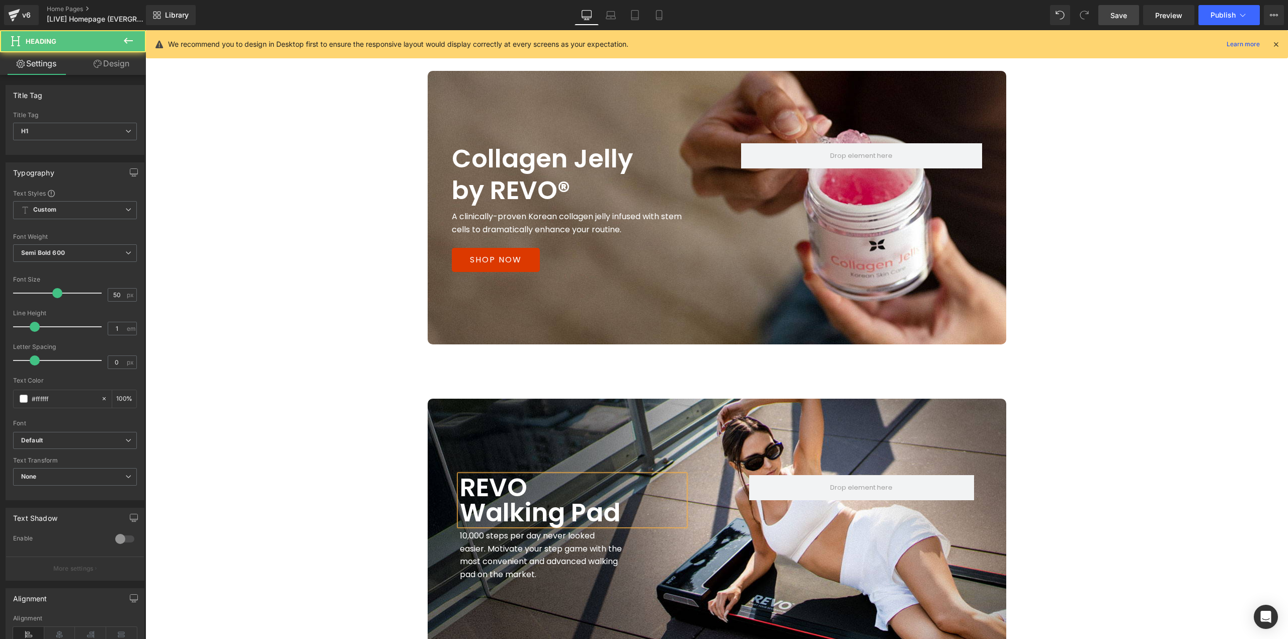
click at [520, 475] on h1 "REVO" at bounding box center [572, 487] width 225 height 25
paste div
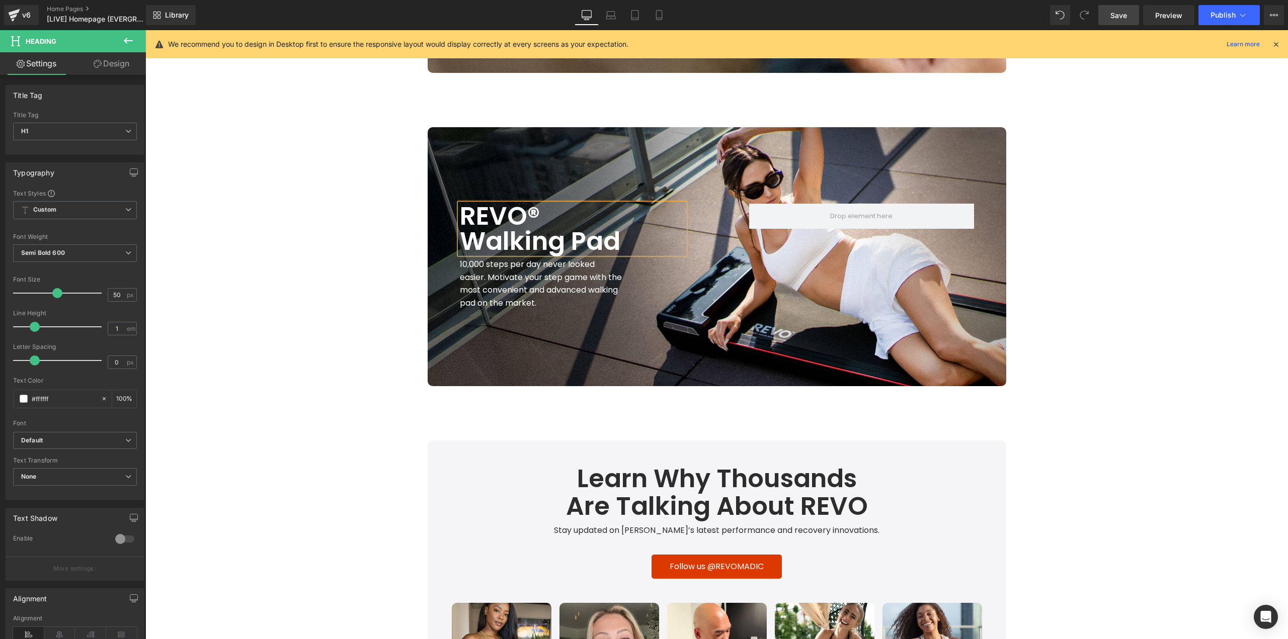
scroll to position [2314, 0]
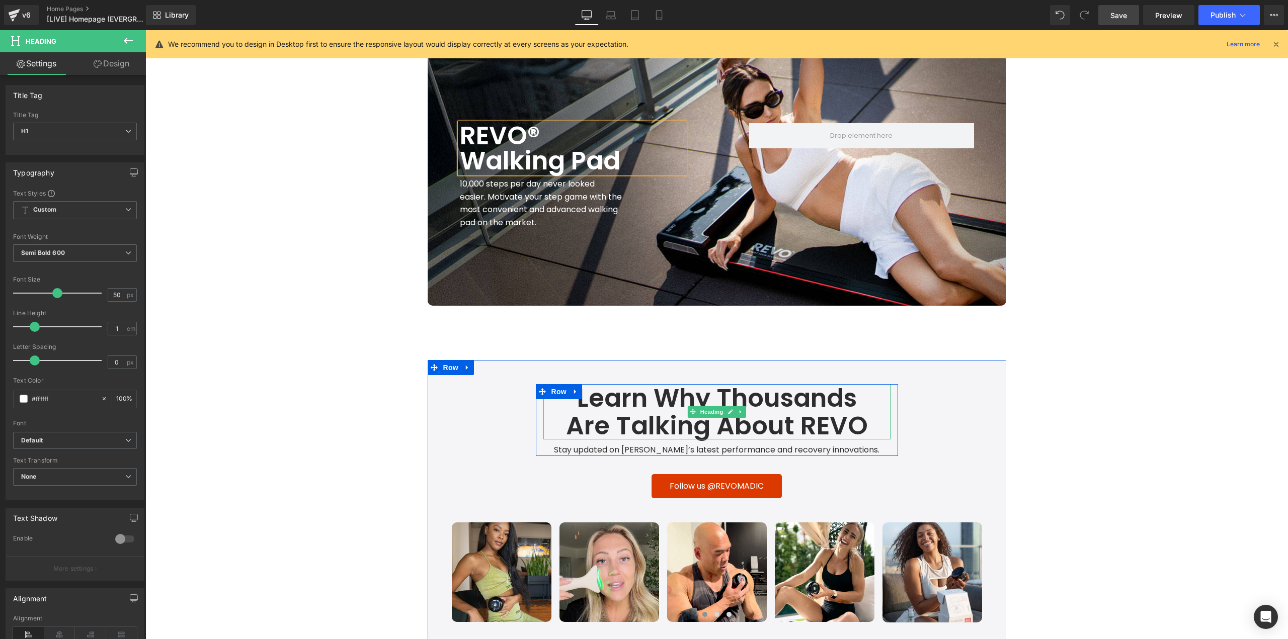
click at [858, 413] on h1 "Are Talking About REVO" at bounding box center [716, 426] width 347 height 28
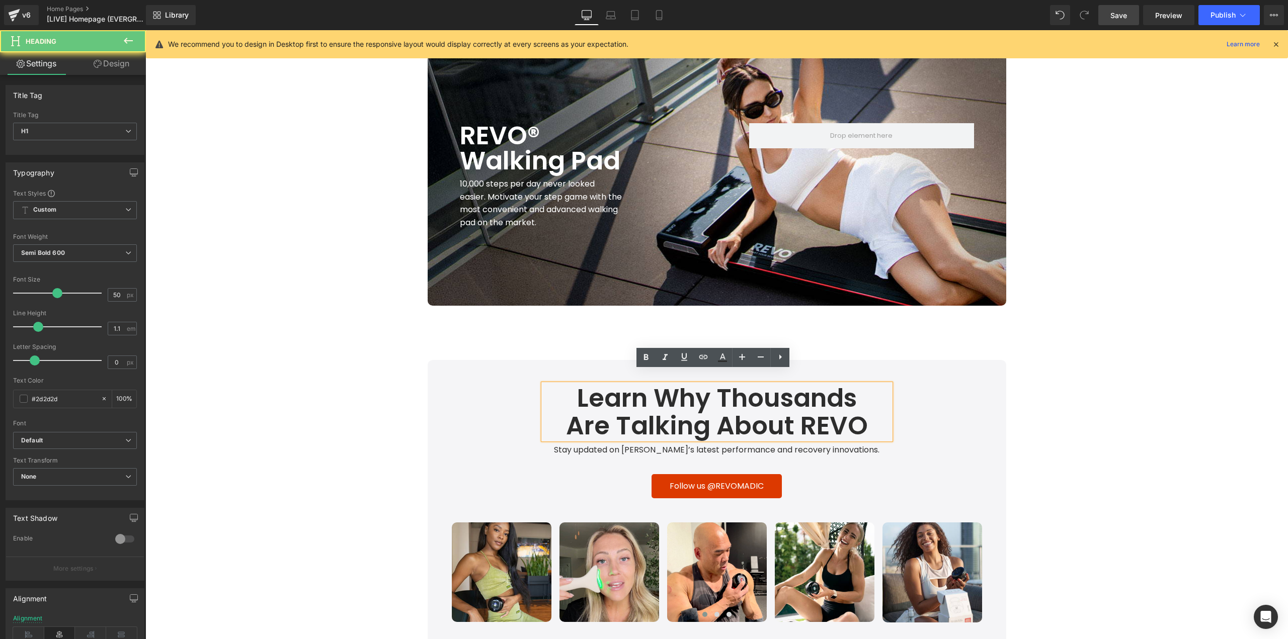
click at [862, 412] on h1 "Are Talking About REVO" at bounding box center [716, 426] width 347 height 28
paste div
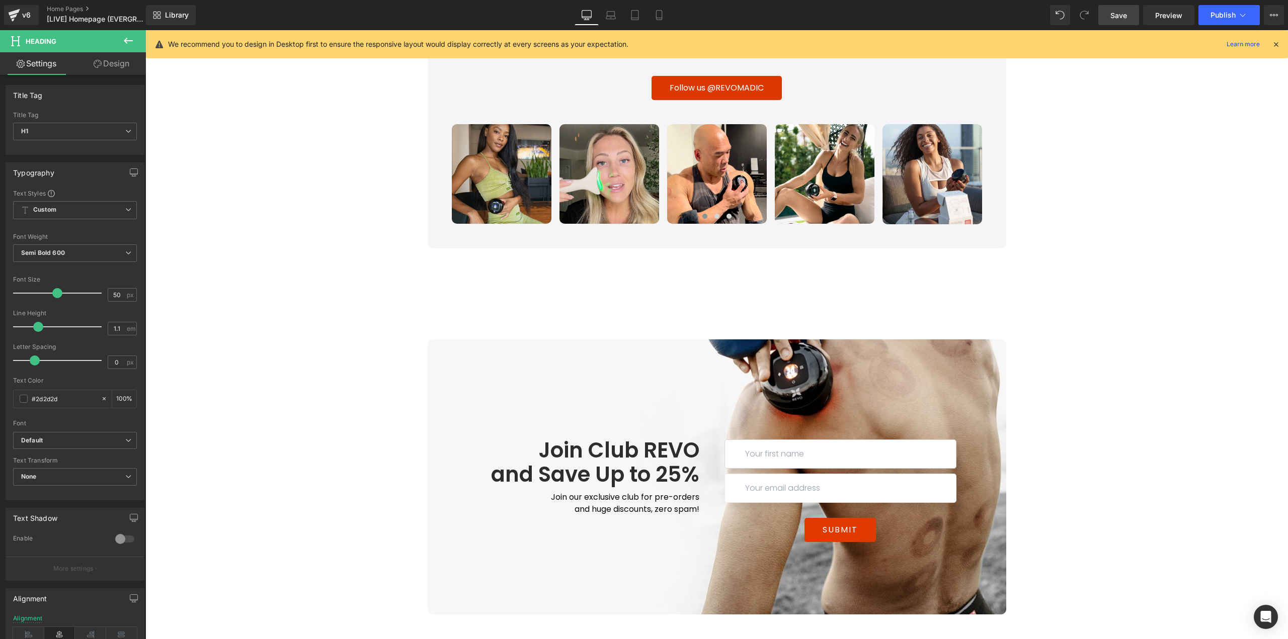
scroll to position [2716, 0]
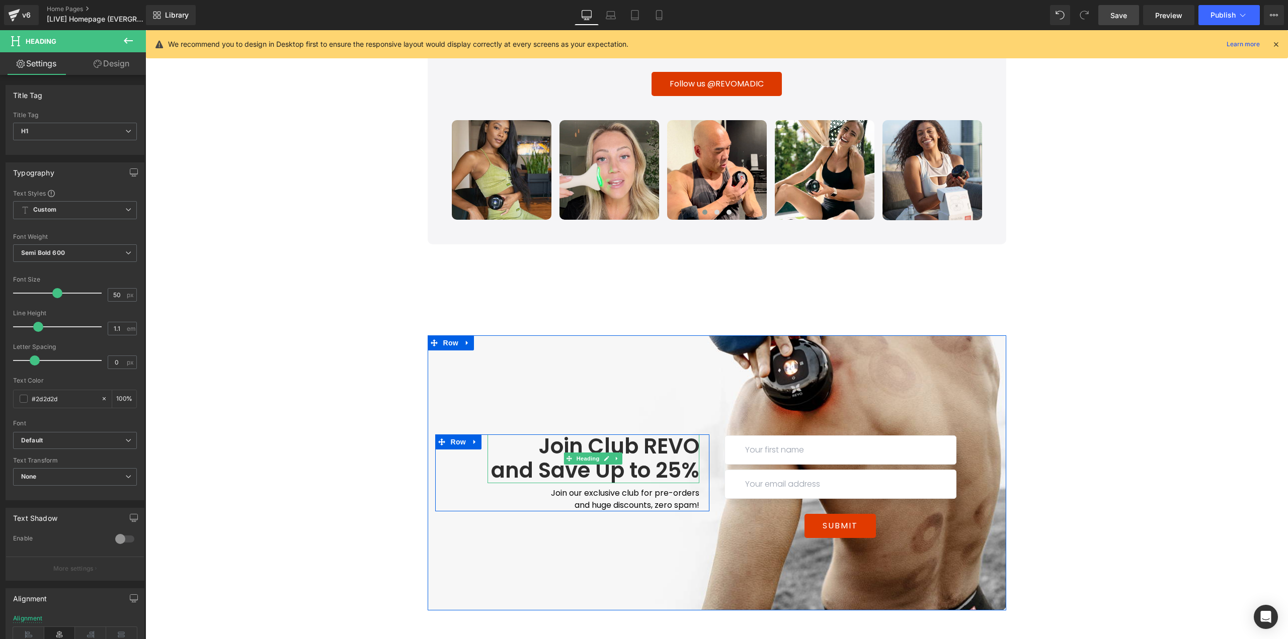
click at [690, 435] on h1 "Join Club REVO" at bounding box center [593, 447] width 212 height 24
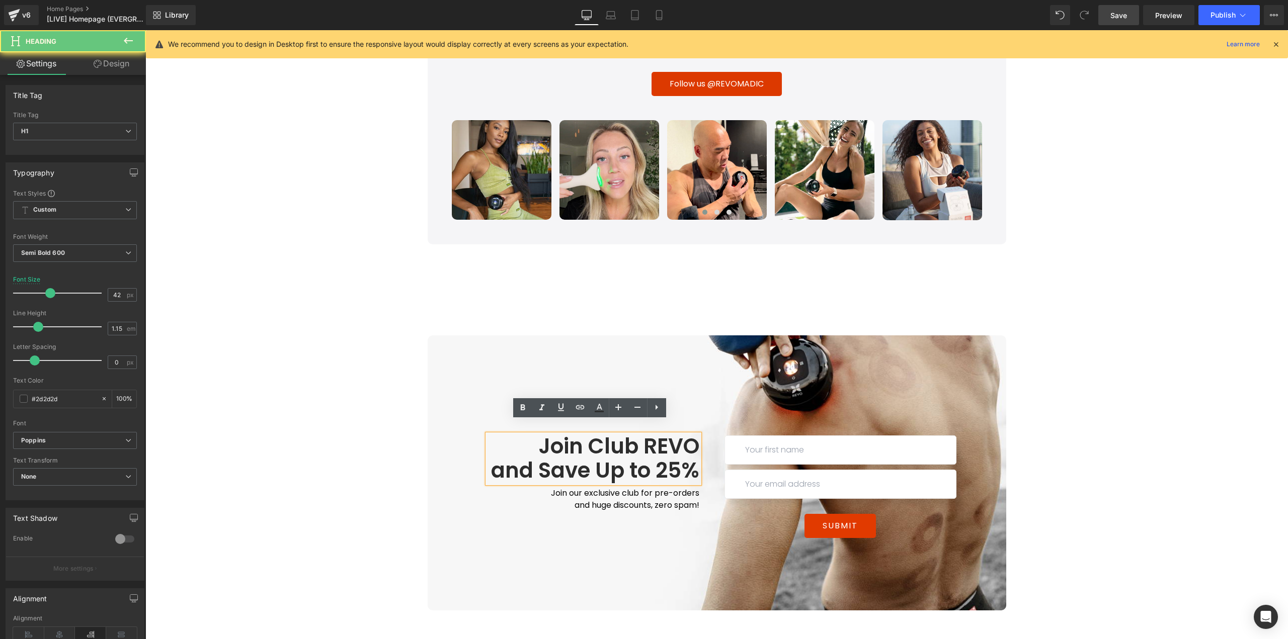
click at [692, 435] on h1 "Join Club REVO" at bounding box center [593, 447] width 212 height 24
paste div
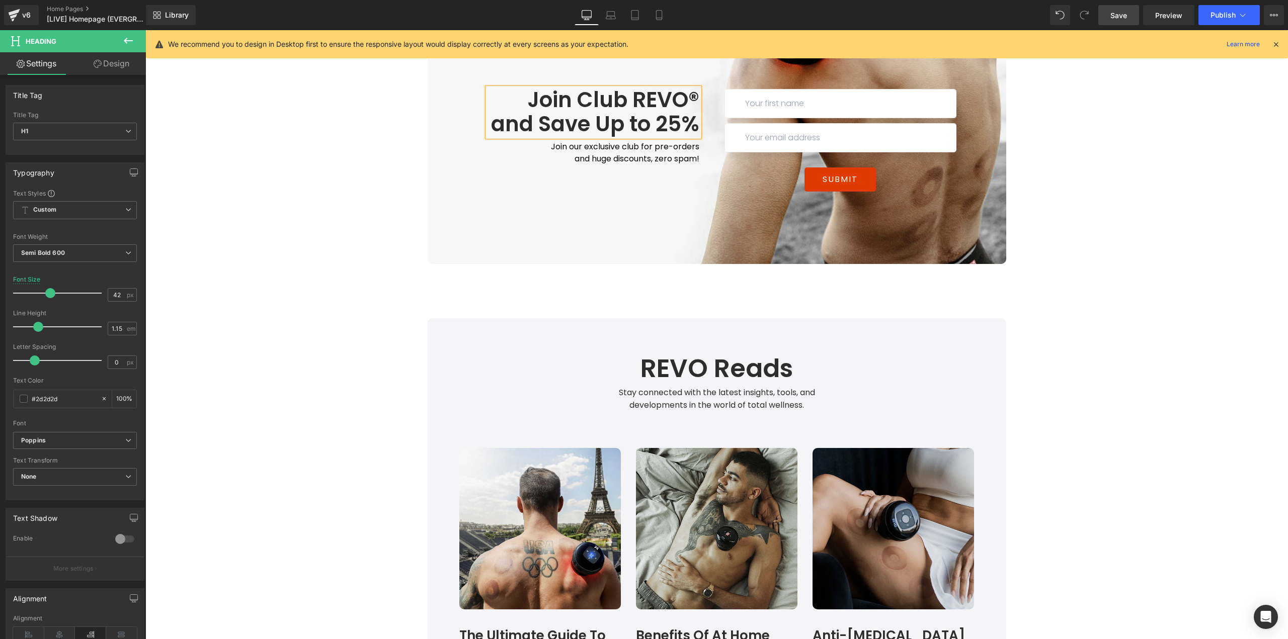
scroll to position [3068, 0]
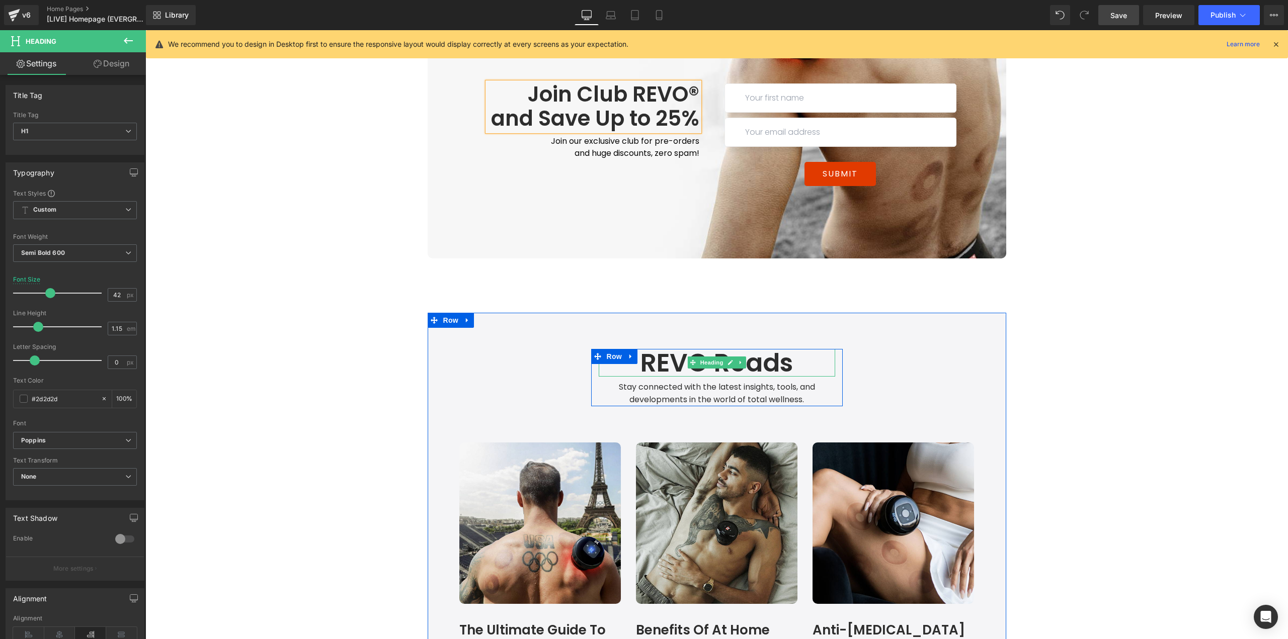
click at [702, 349] on h1 "REVO Reads" at bounding box center [717, 363] width 236 height 28
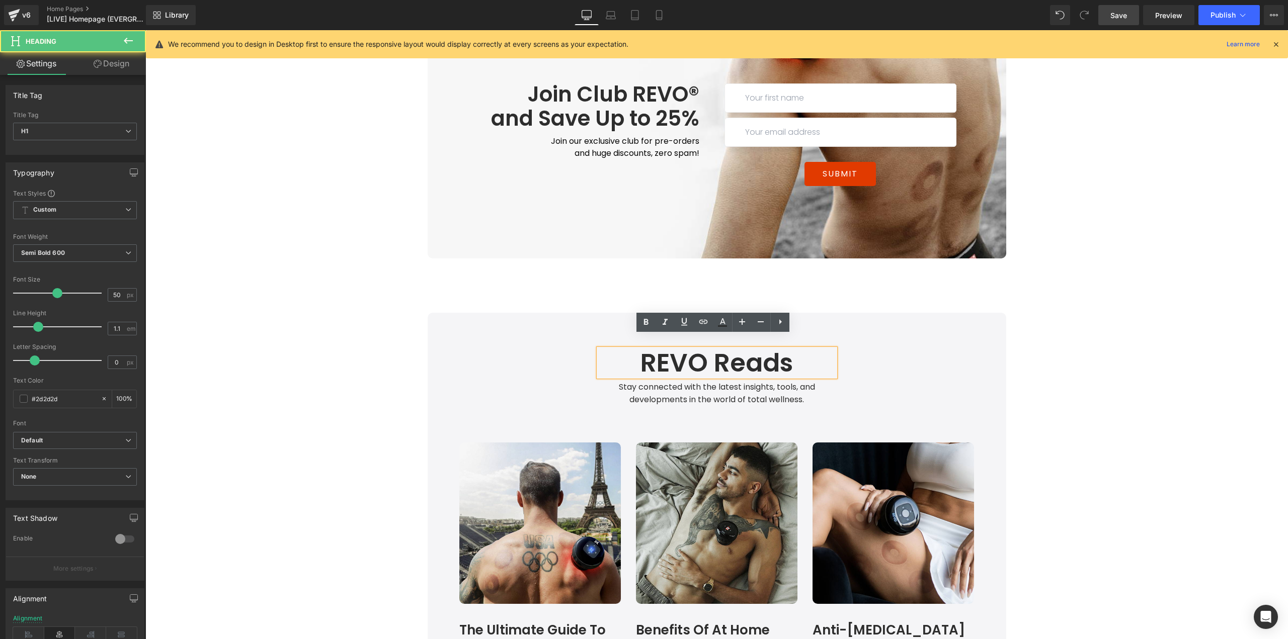
click at [701, 349] on h1 "REVO Reads" at bounding box center [717, 363] width 236 height 28
paste div
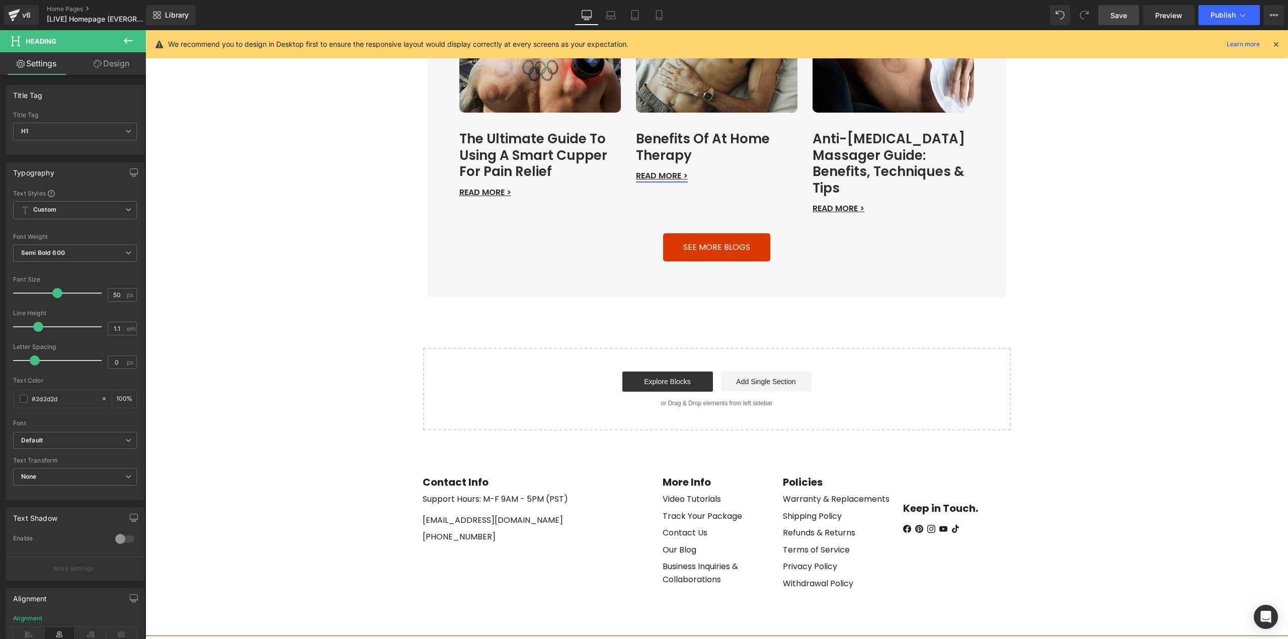
scroll to position [3571, 0]
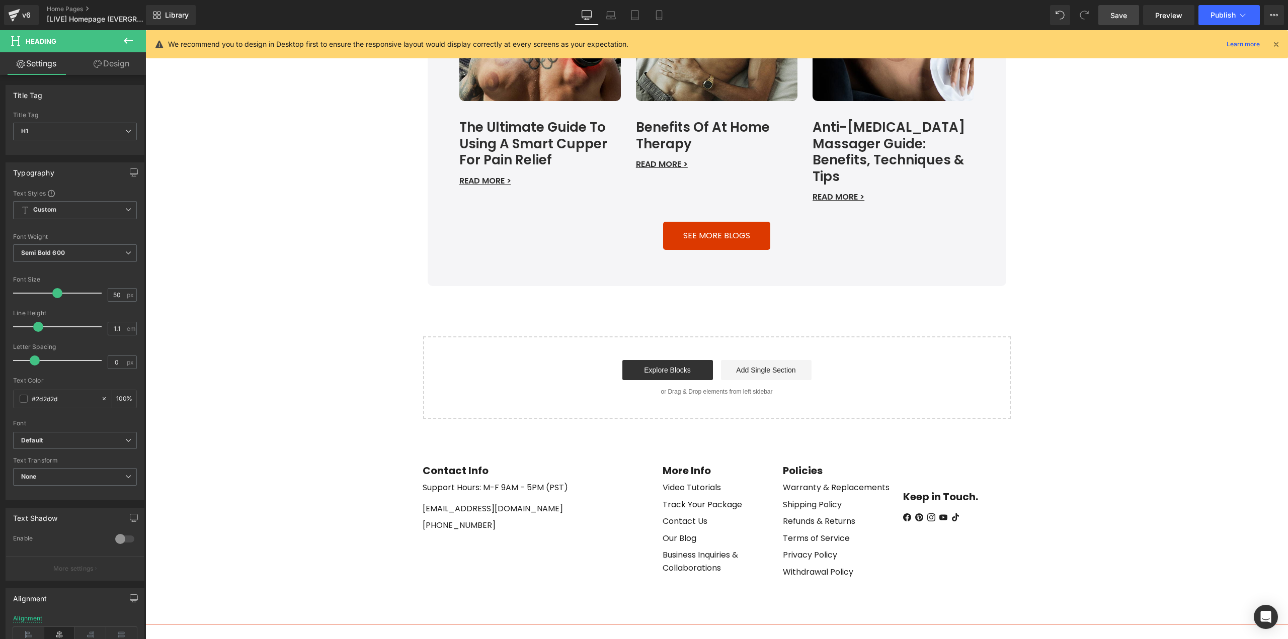
drag, startPoint x: 611, startPoint y: 11, endPoint x: 640, endPoint y: 49, distance: 48.0
click at [611, 12] on icon at bounding box center [611, 14] width 8 height 5
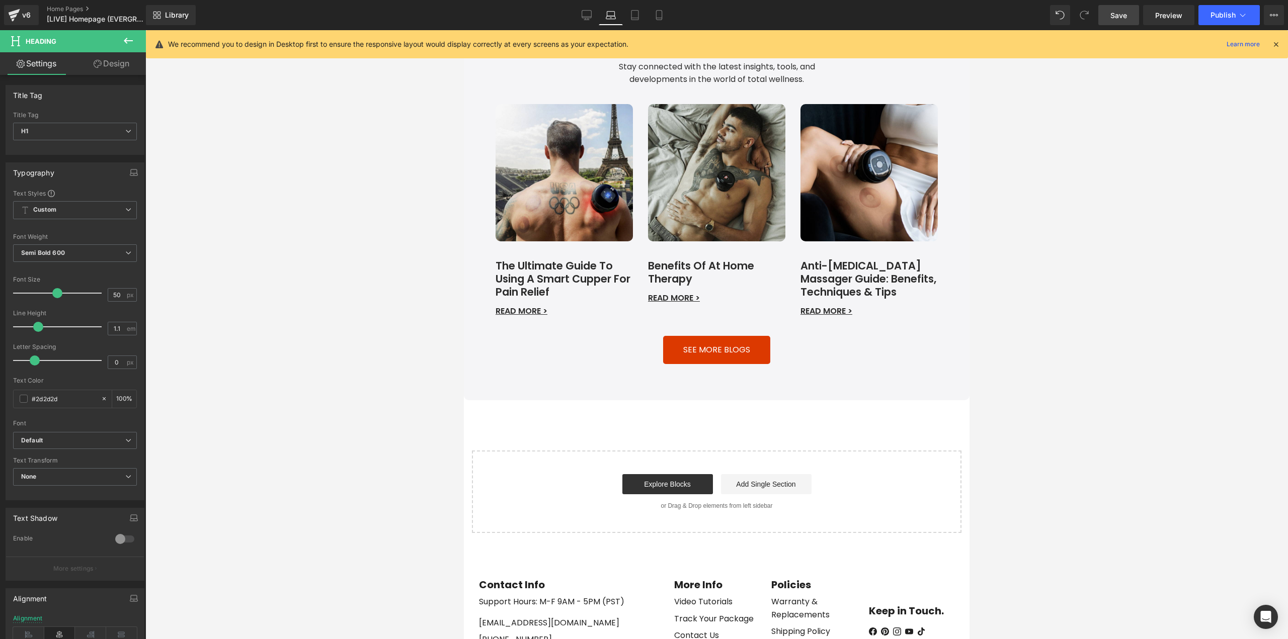
scroll to position [3219, 0]
click at [636, 21] on link "Tablet" at bounding box center [635, 15] width 24 height 20
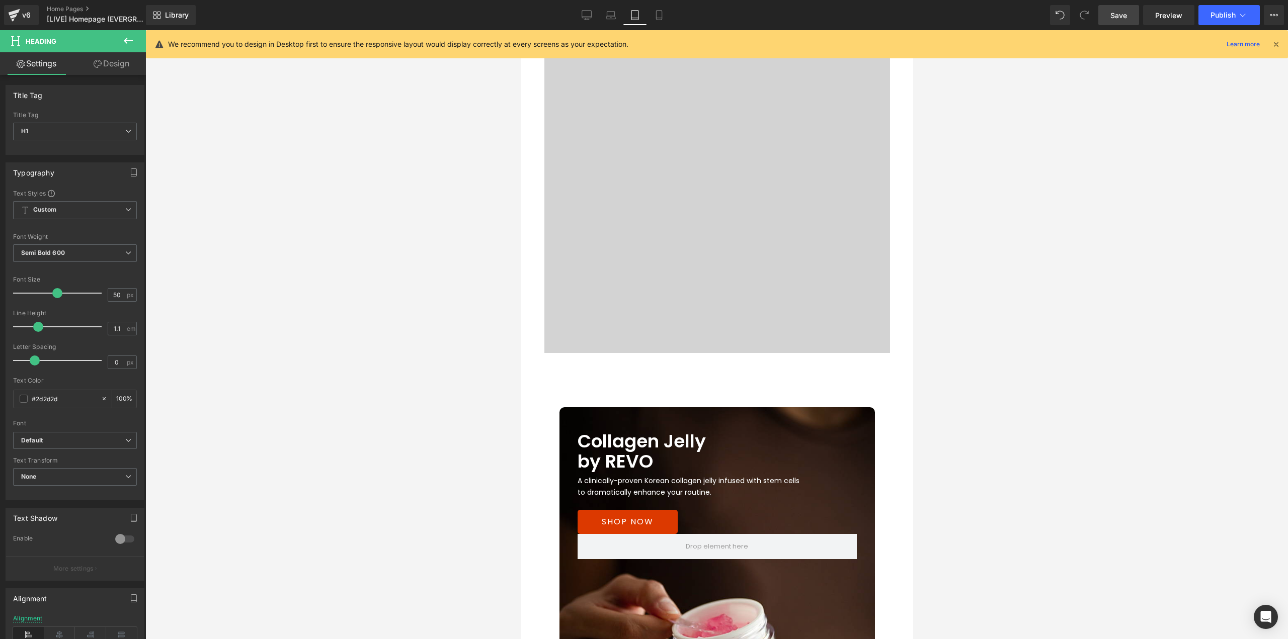
scroll to position [2012, 0]
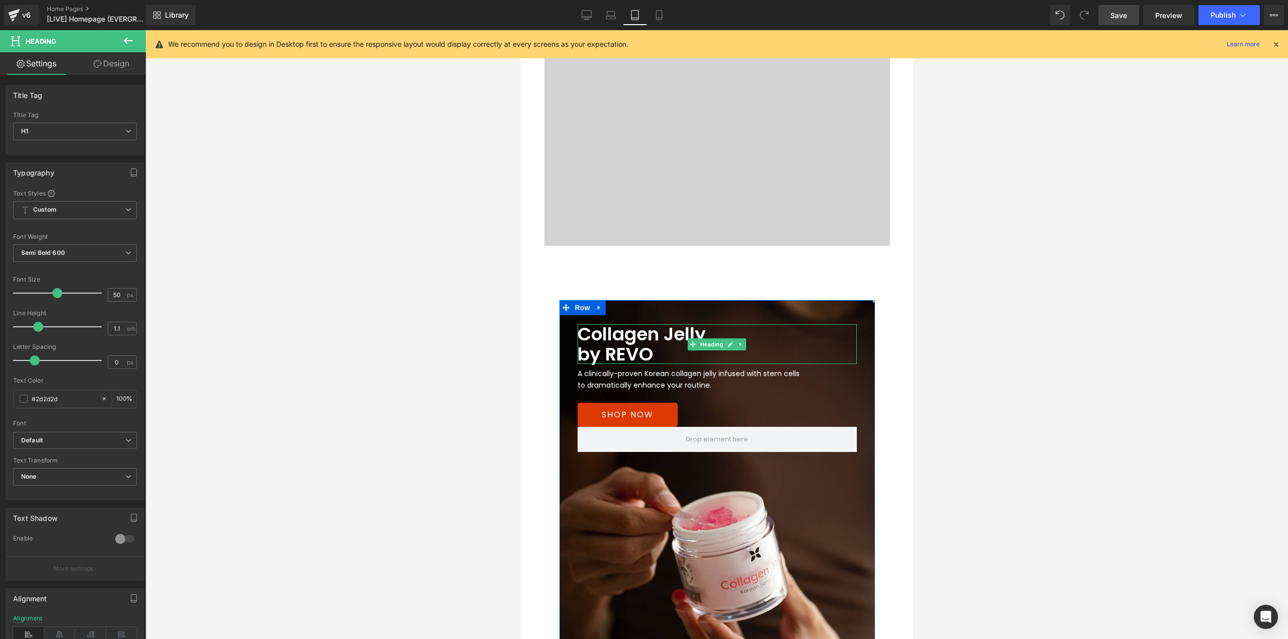
drag, startPoint x: 643, startPoint y: 355, endPoint x: 647, endPoint y: 352, distance: 5.2
click at [643, 355] on span "by REVO" at bounding box center [614, 355] width 75 height 26
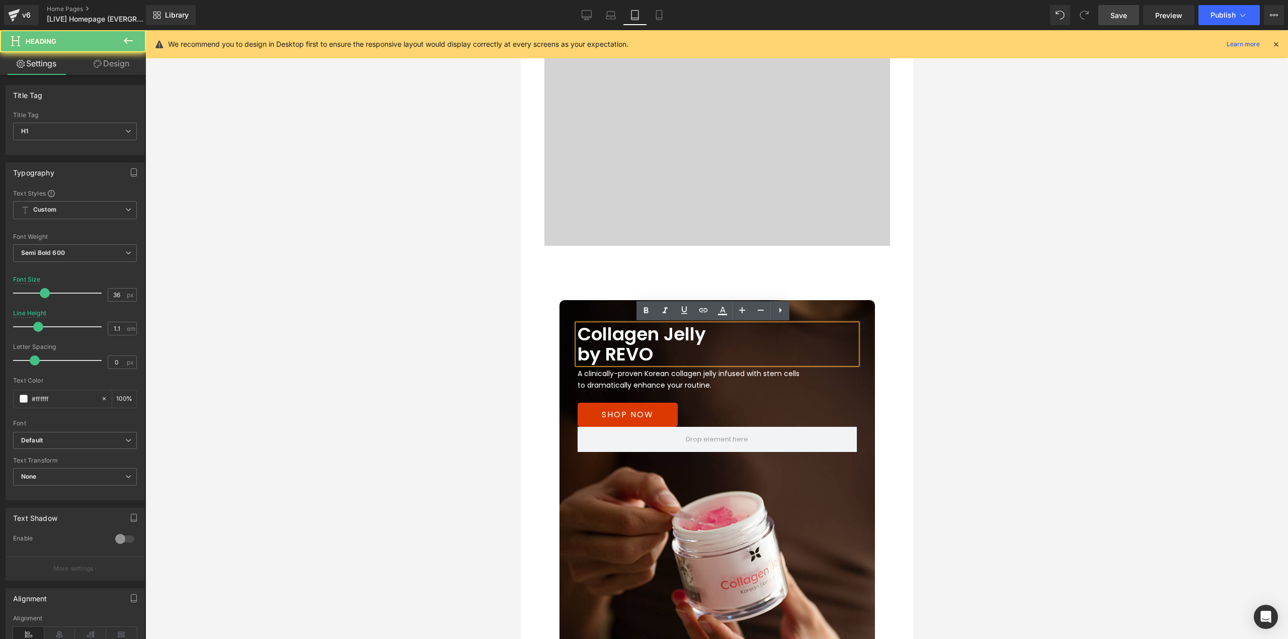
click at [647, 352] on span "by REVO" at bounding box center [614, 355] width 75 height 26
paste div
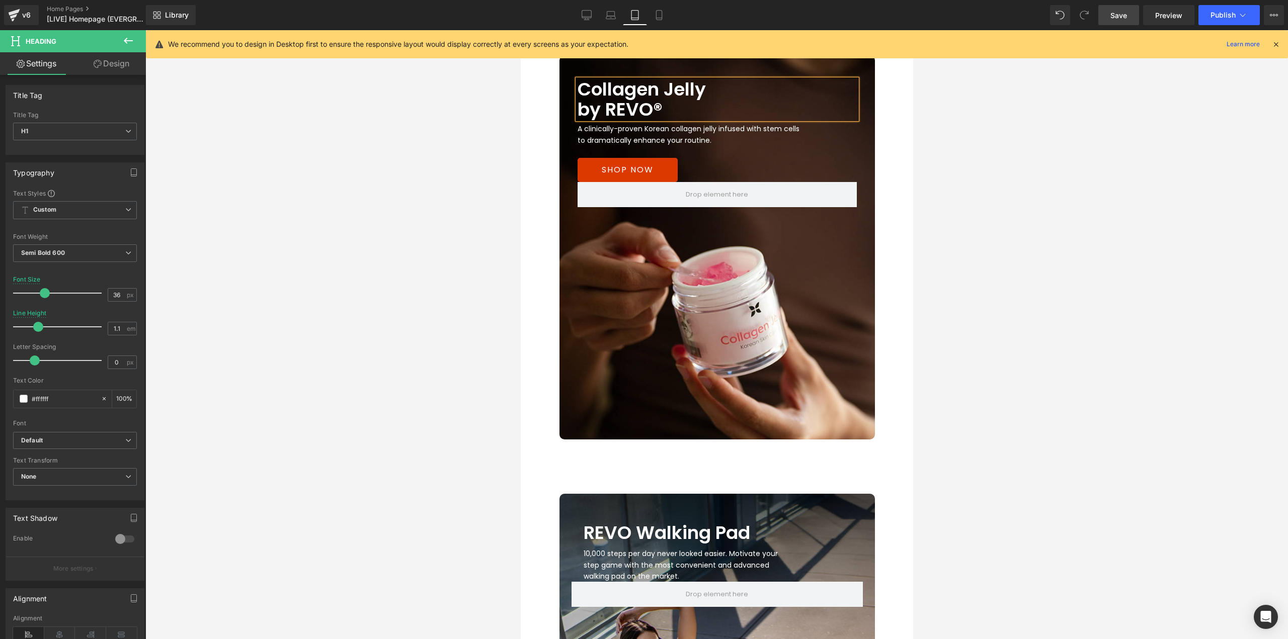
scroll to position [2415, 0]
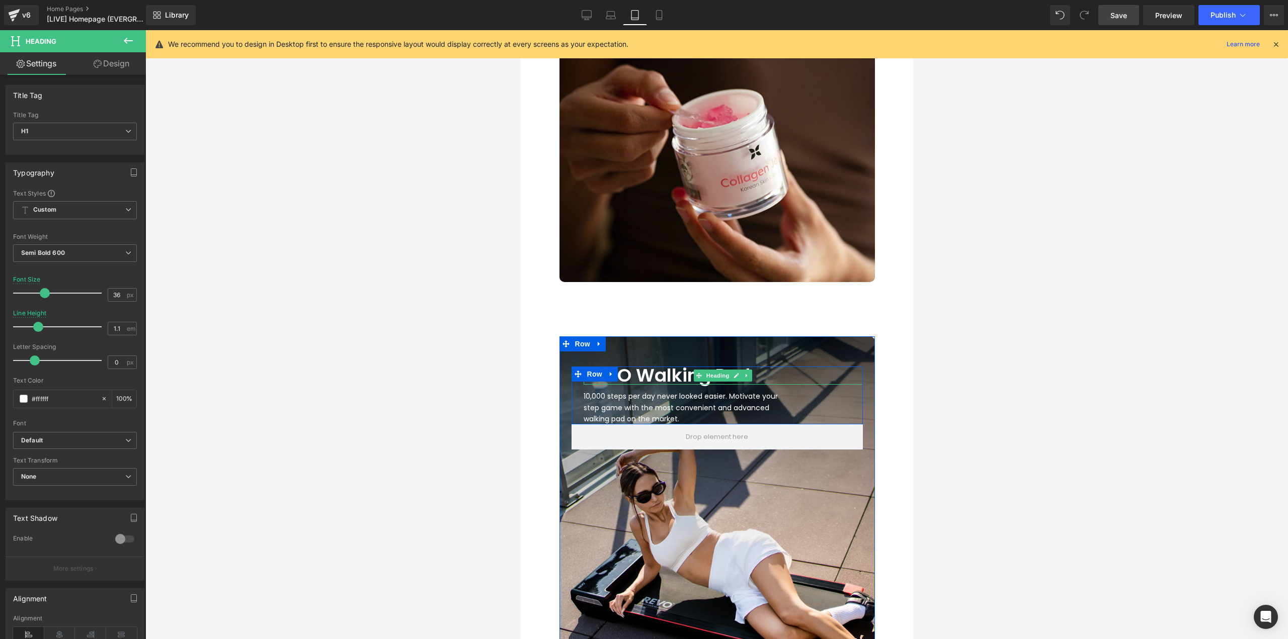
click at [625, 373] on h1 "REVO Walking Pad" at bounding box center [722, 376] width 279 height 18
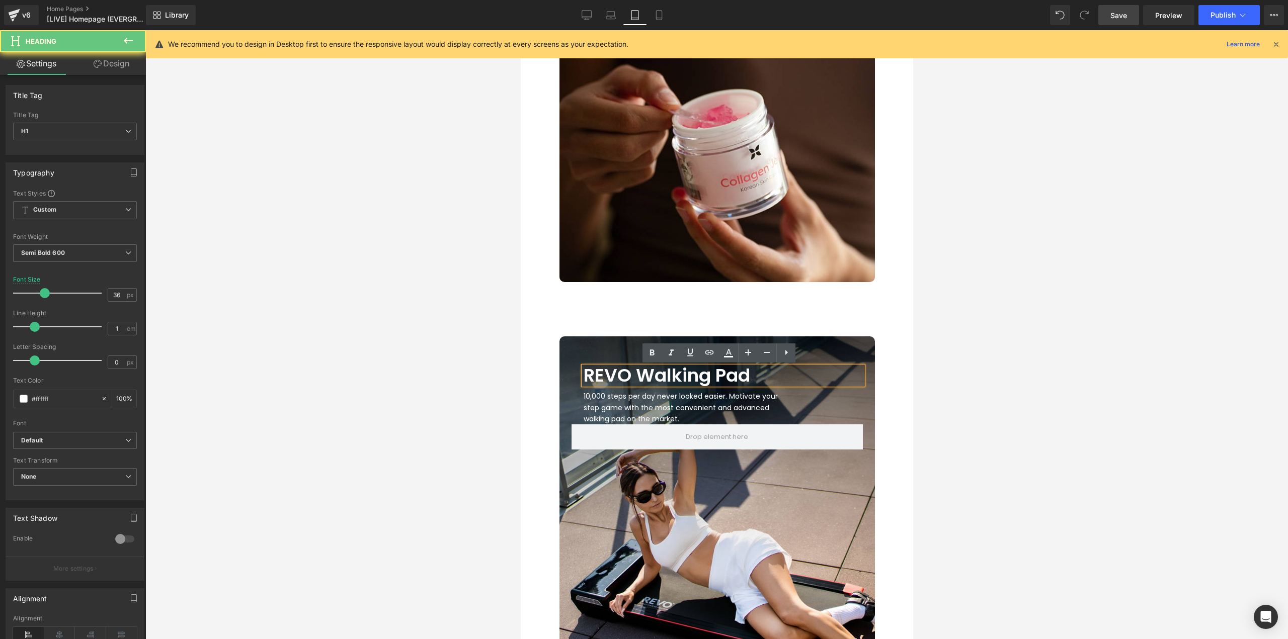
click at [626, 373] on h1 "REVO Walking Pad" at bounding box center [722, 376] width 279 height 18
paste div
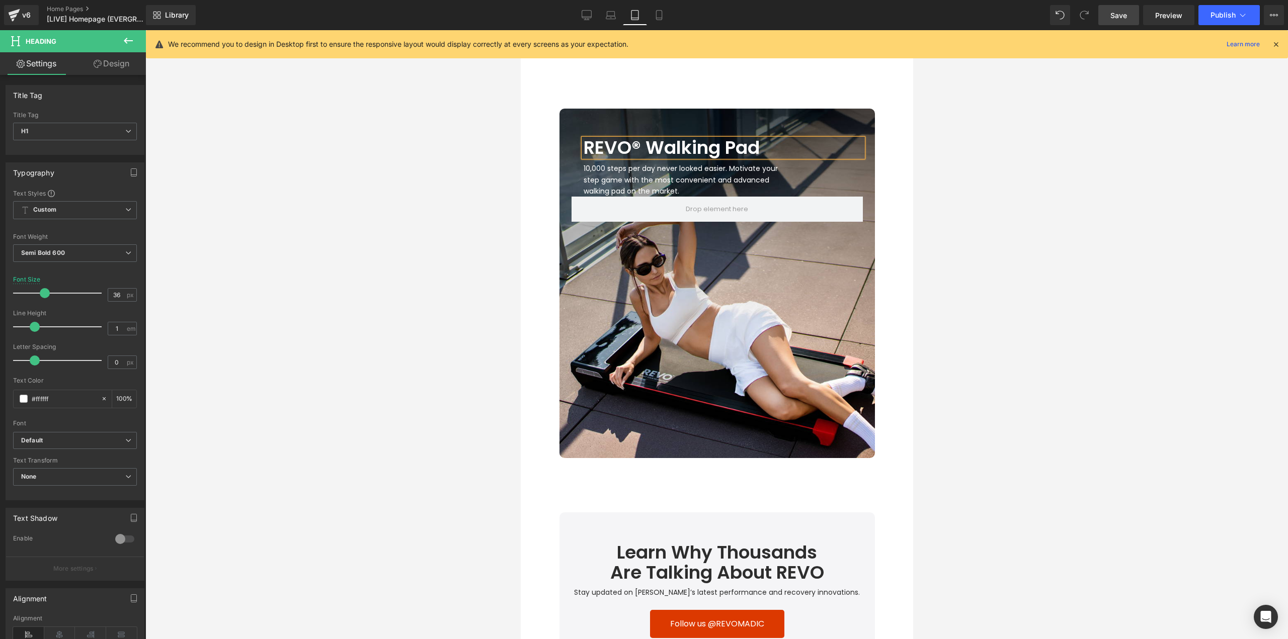
scroll to position [2767, 0]
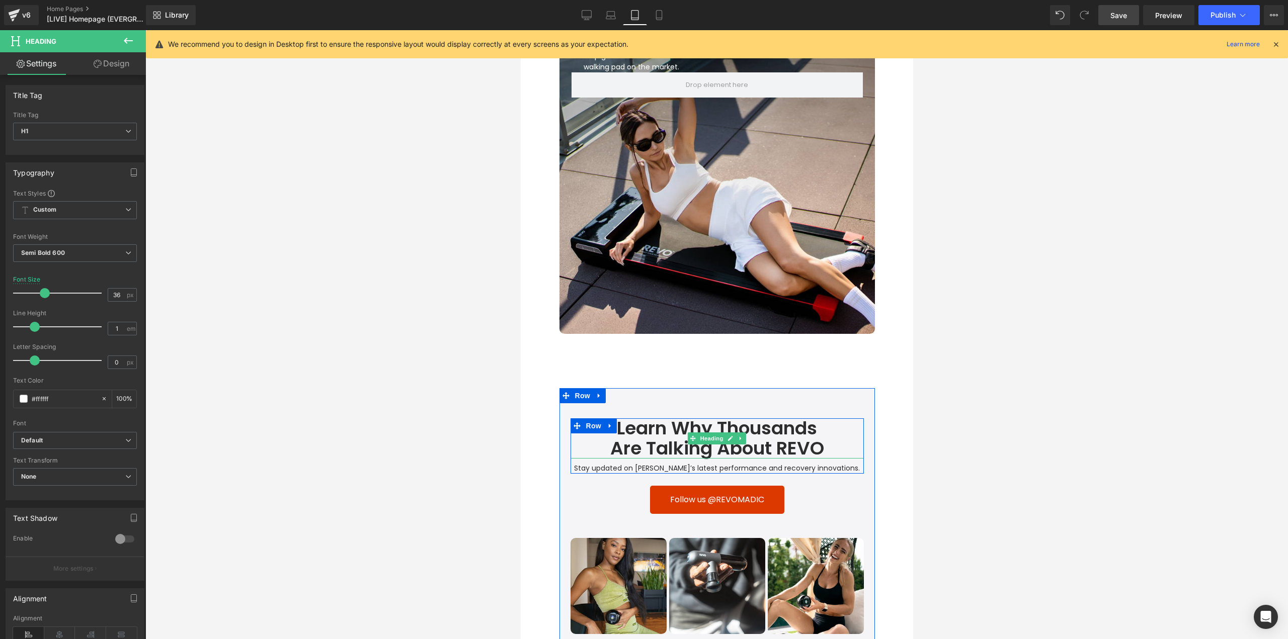
click at [819, 449] on h1 "Are Talking About REVO" at bounding box center [716, 449] width 293 height 20
click at [821, 450] on h1 "Are Talking About REVO" at bounding box center [716, 449] width 293 height 20
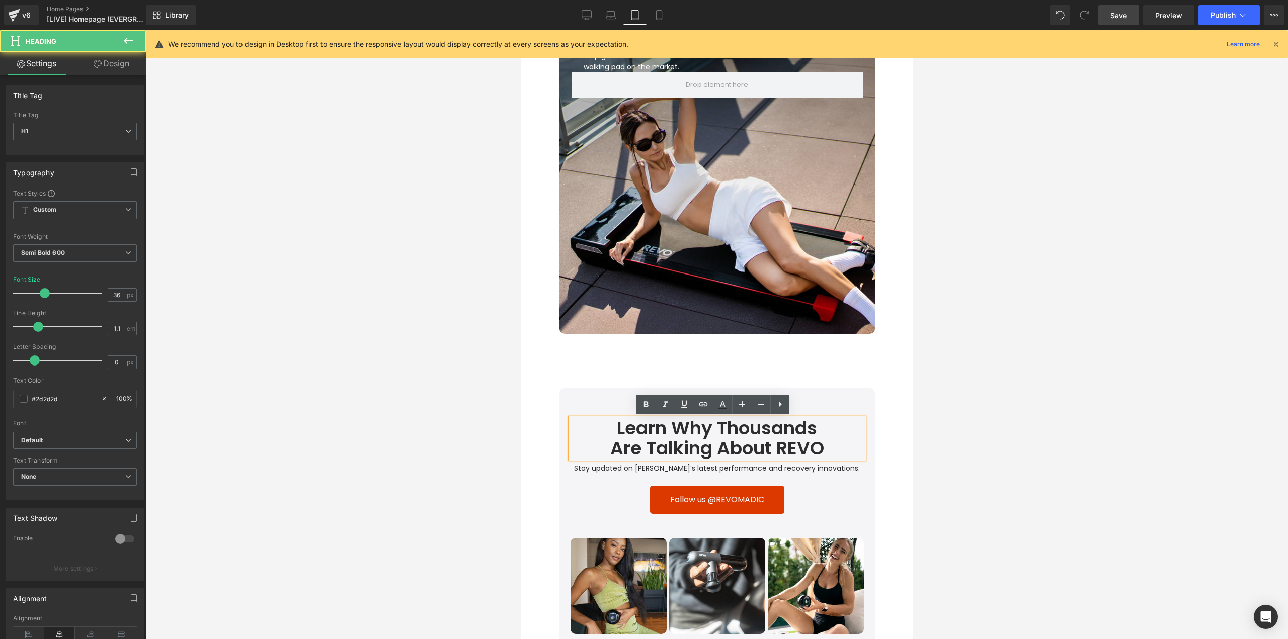
paste div
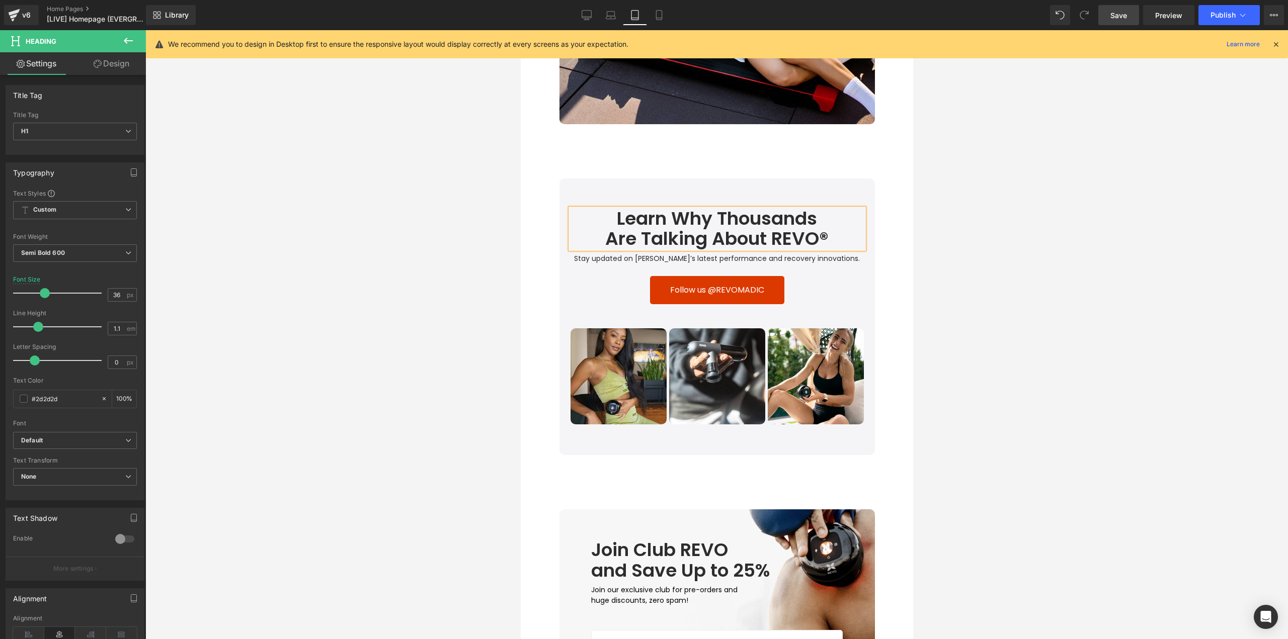
scroll to position [3119, 0]
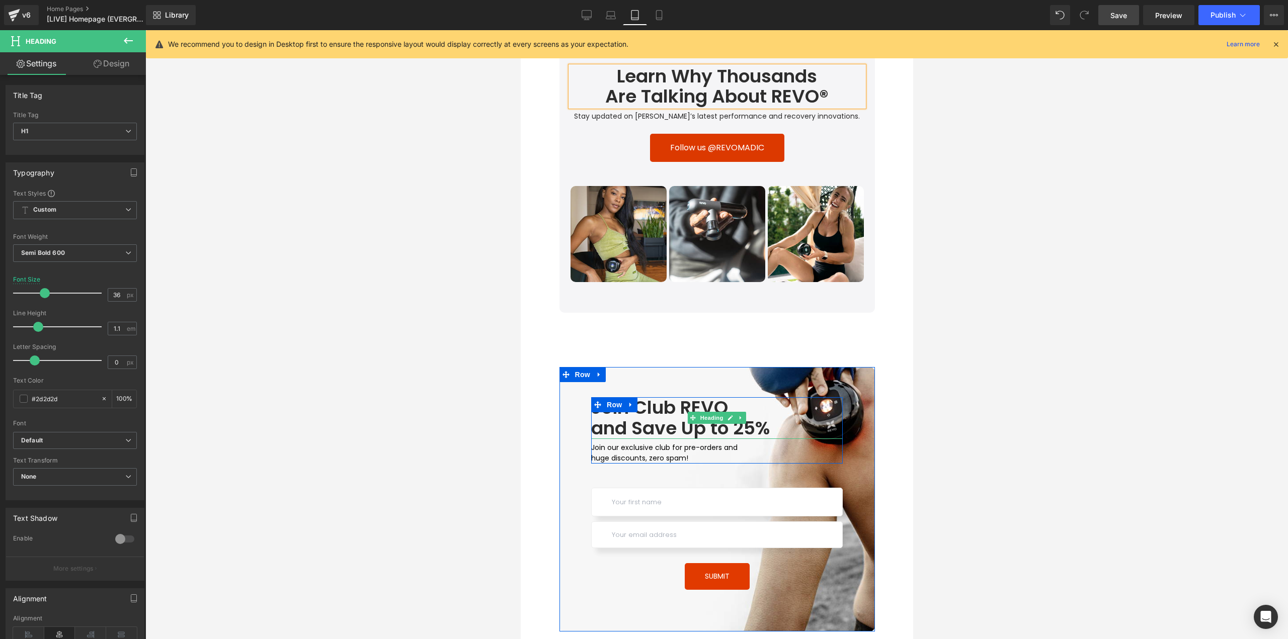
click at [722, 404] on h1 "Join Club REVO" at bounding box center [717, 407] width 252 height 21
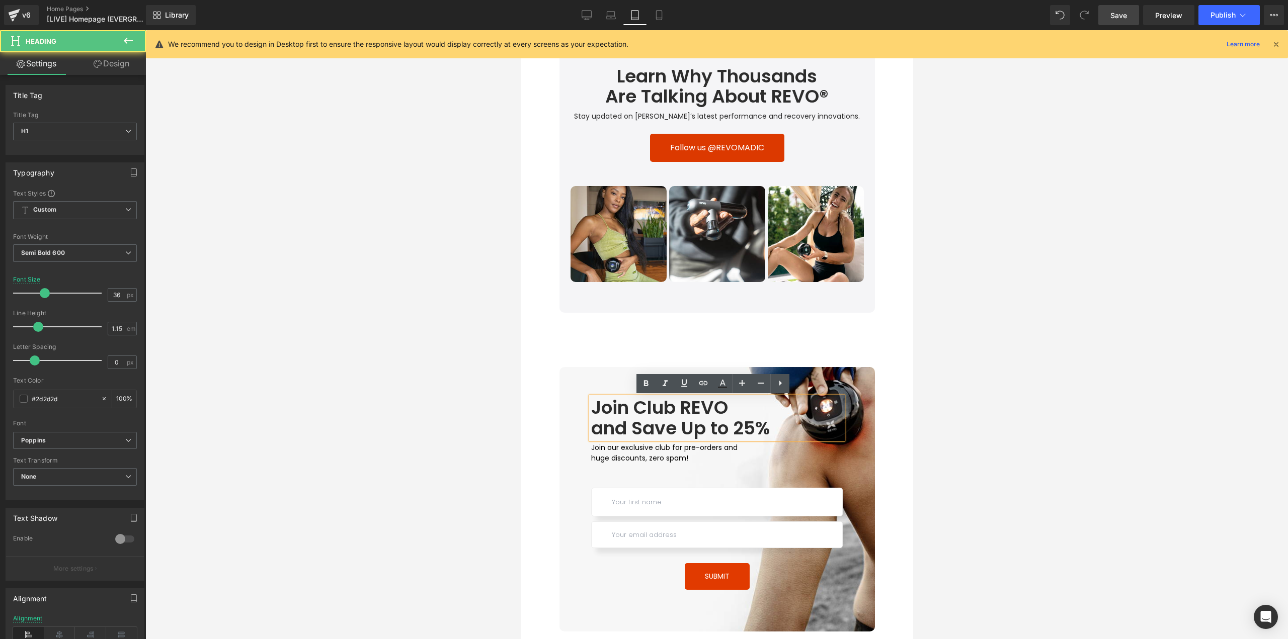
click at [729, 405] on h1 "Join Club REVO" at bounding box center [717, 407] width 252 height 21
paste div
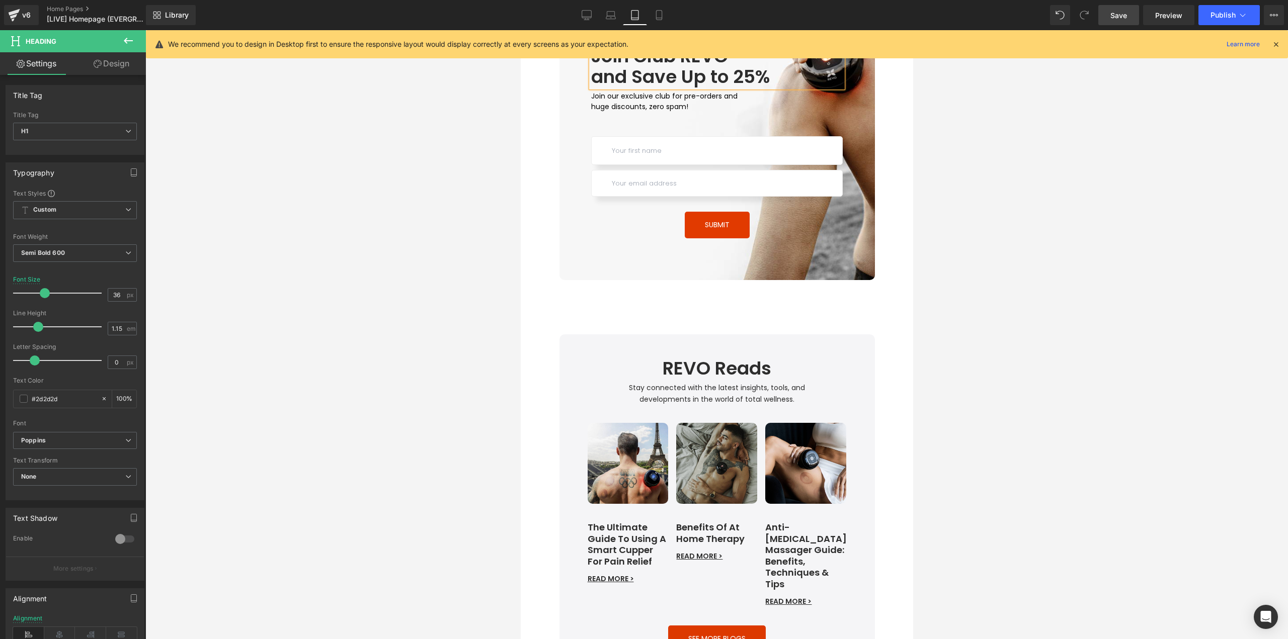
scroll to position [3471, 0]
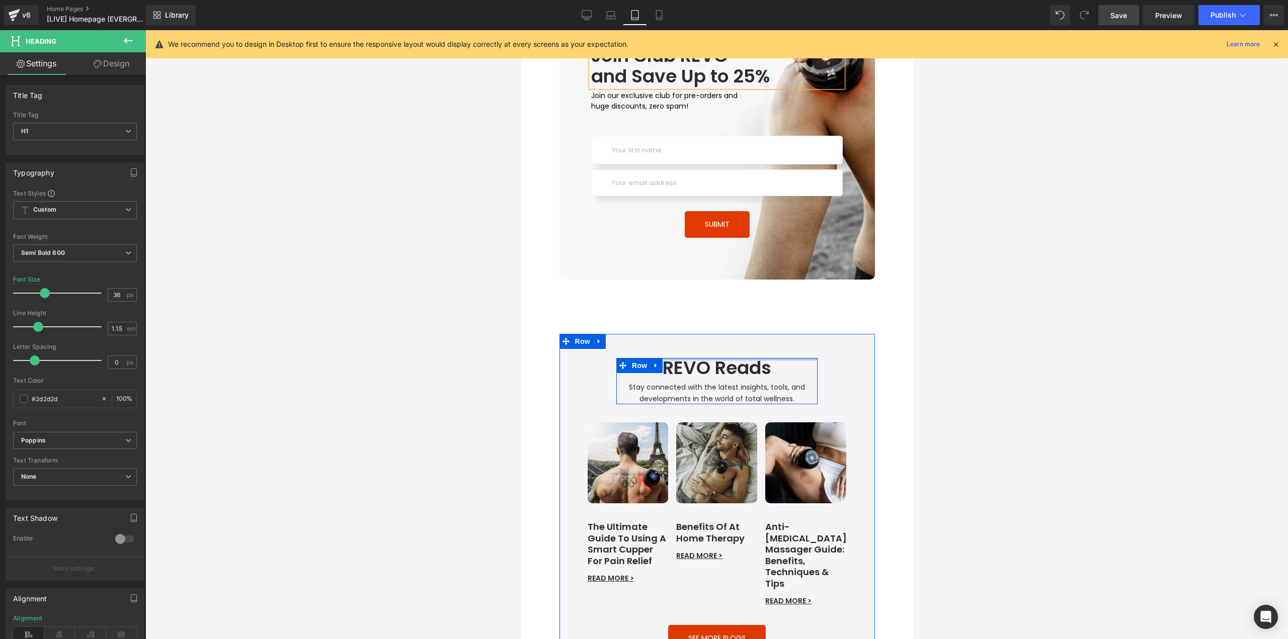
click at [712, 359] on div at bounding box center [716, 359] width 201 height 3
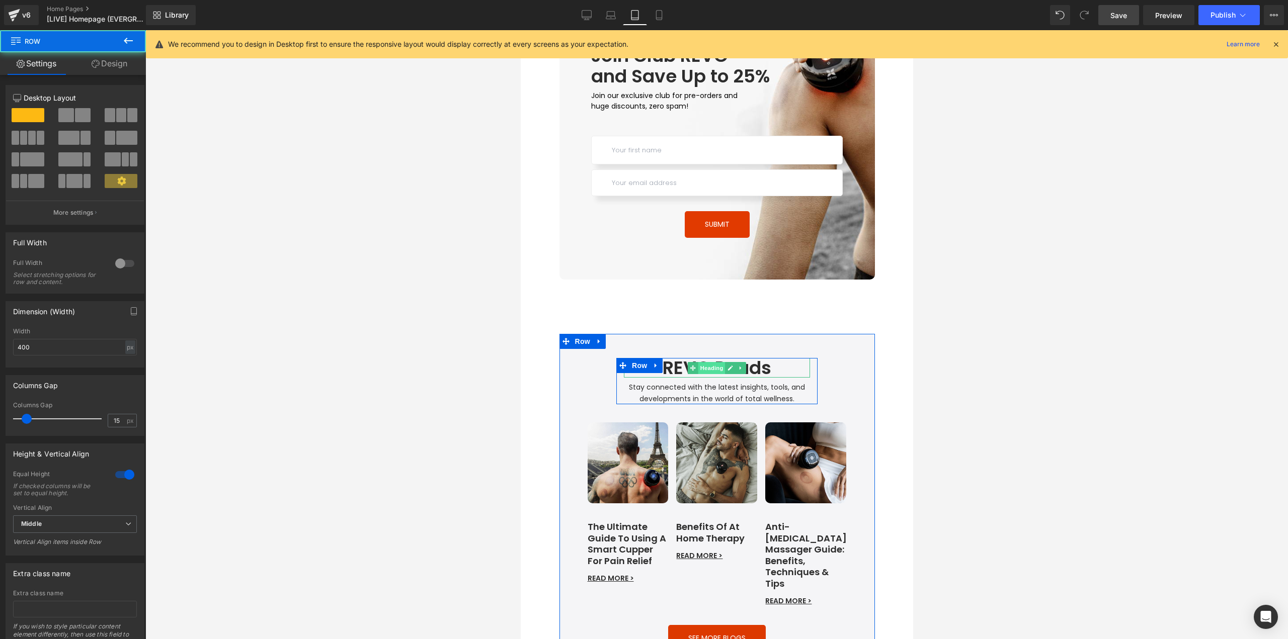
click at [711, 367] on span "Heading" at bounding box center [711, 368] width 27 height 12
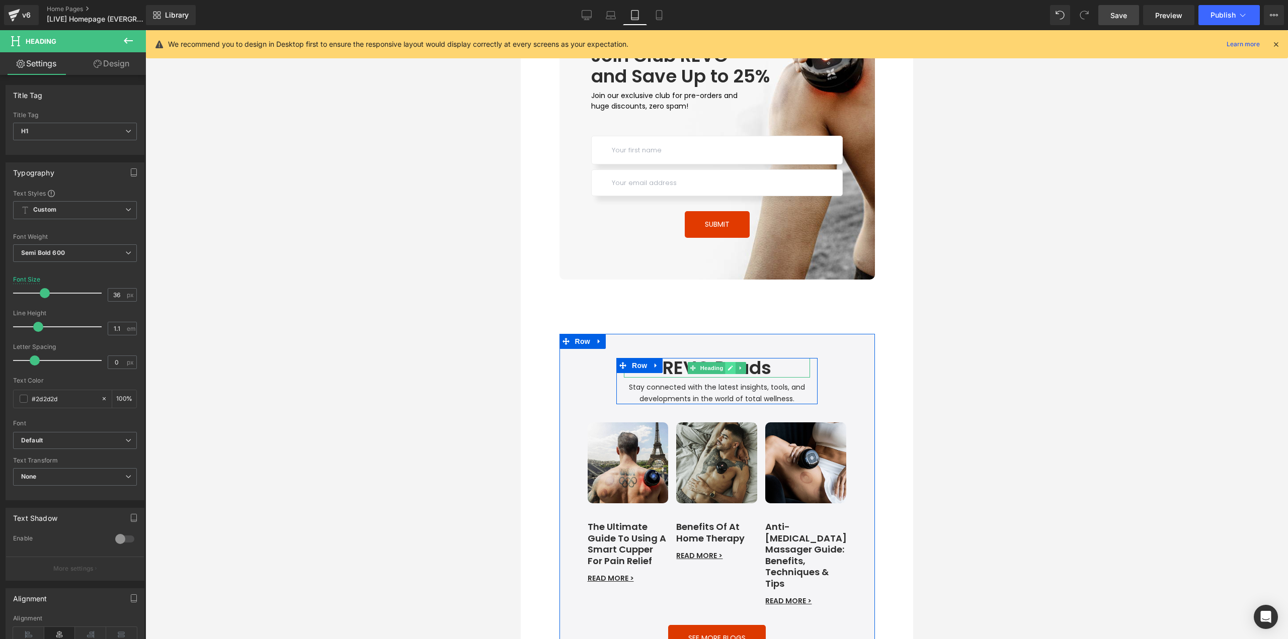
click at [727, 370] on icon at bounding box center [729, 368] width 5 height 5
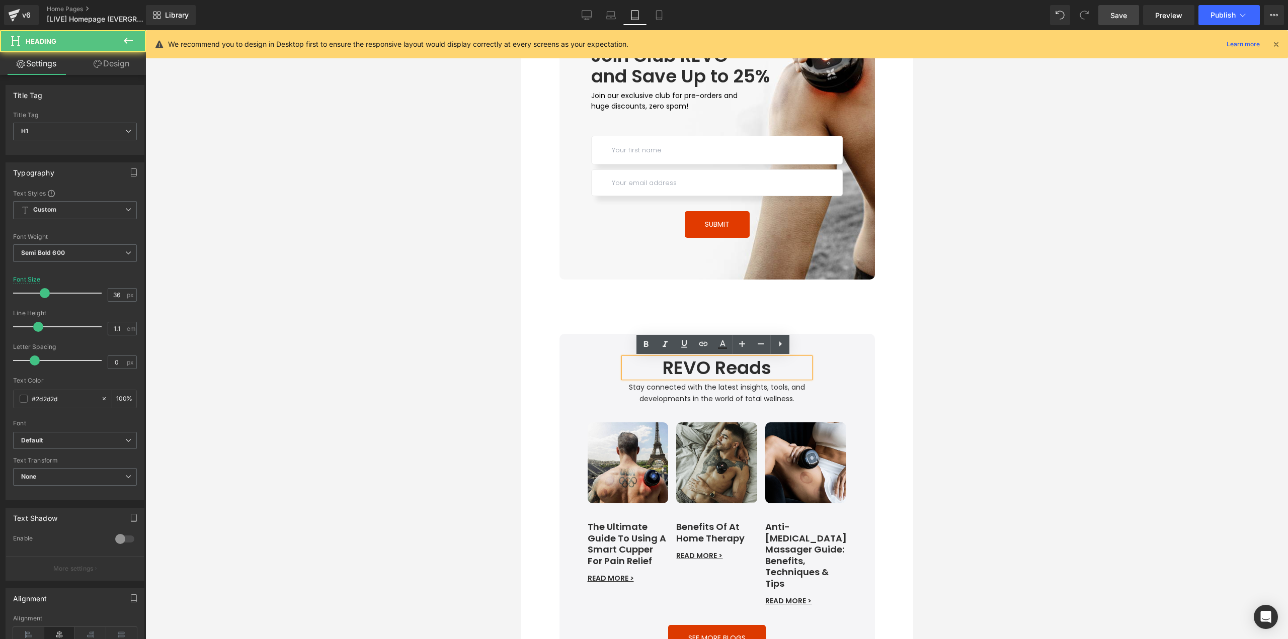
click at [713, 371] on h1 "REVO Reads" at bounding box center [716, 368] width 186 height 20
click at [707, 369] on h1 "REVO Reads" at bounding box center [716, 368] width 186 height 20
paste div
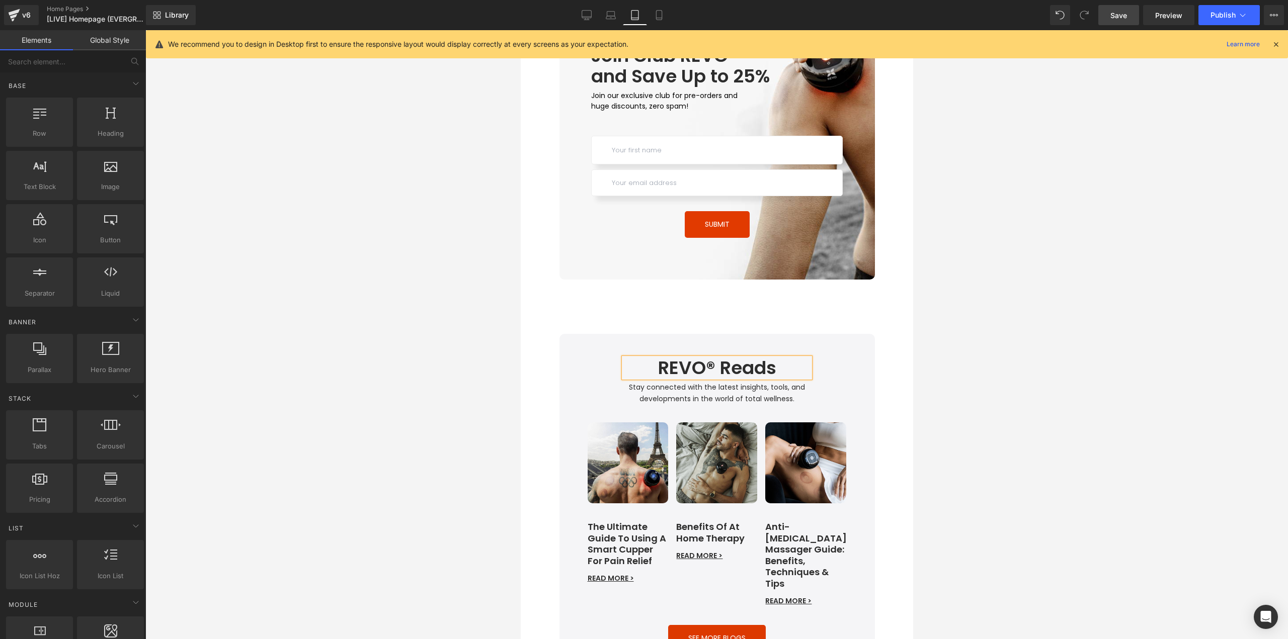
click at [977, 417] on div at bounding box center [716, 334] width 1142 height 609
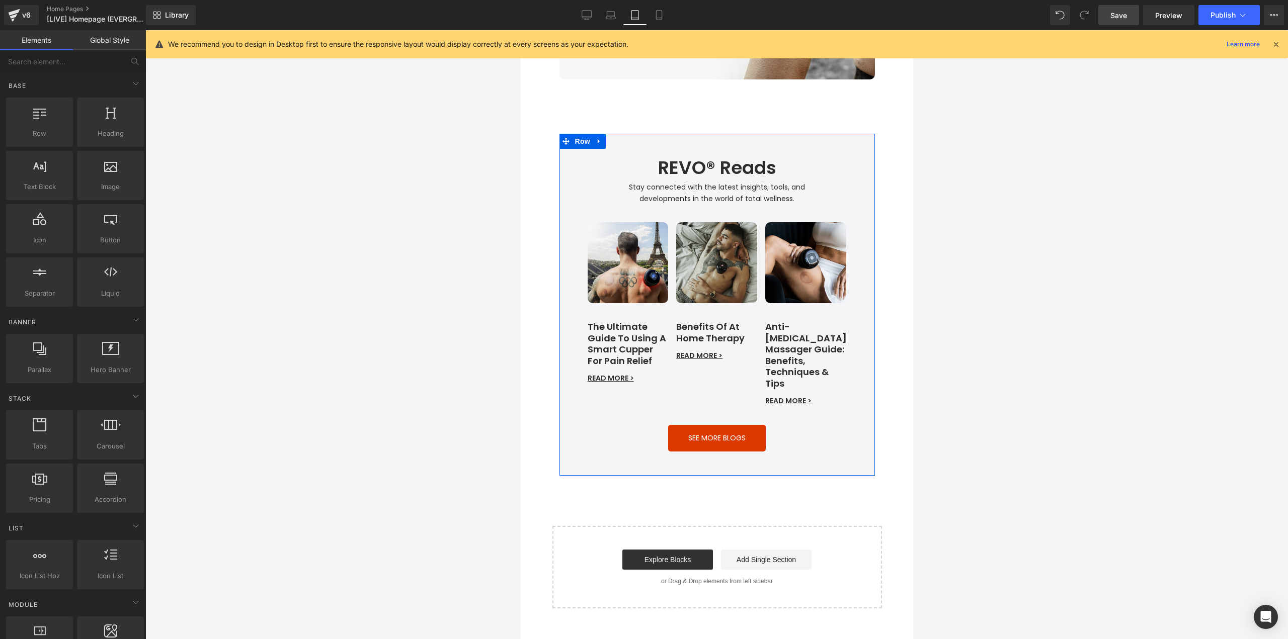
scroll to position [3672, 0]
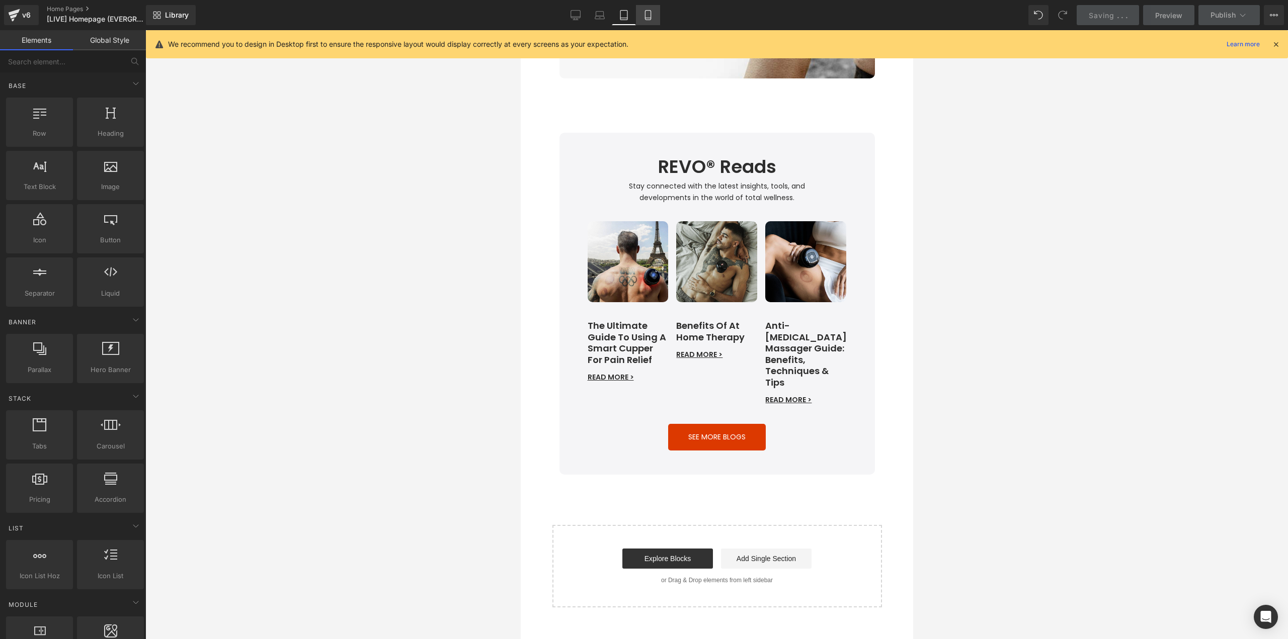
click at [658, 15] on link "Mobile" at bounding box center [648, 15] width 24 height 20
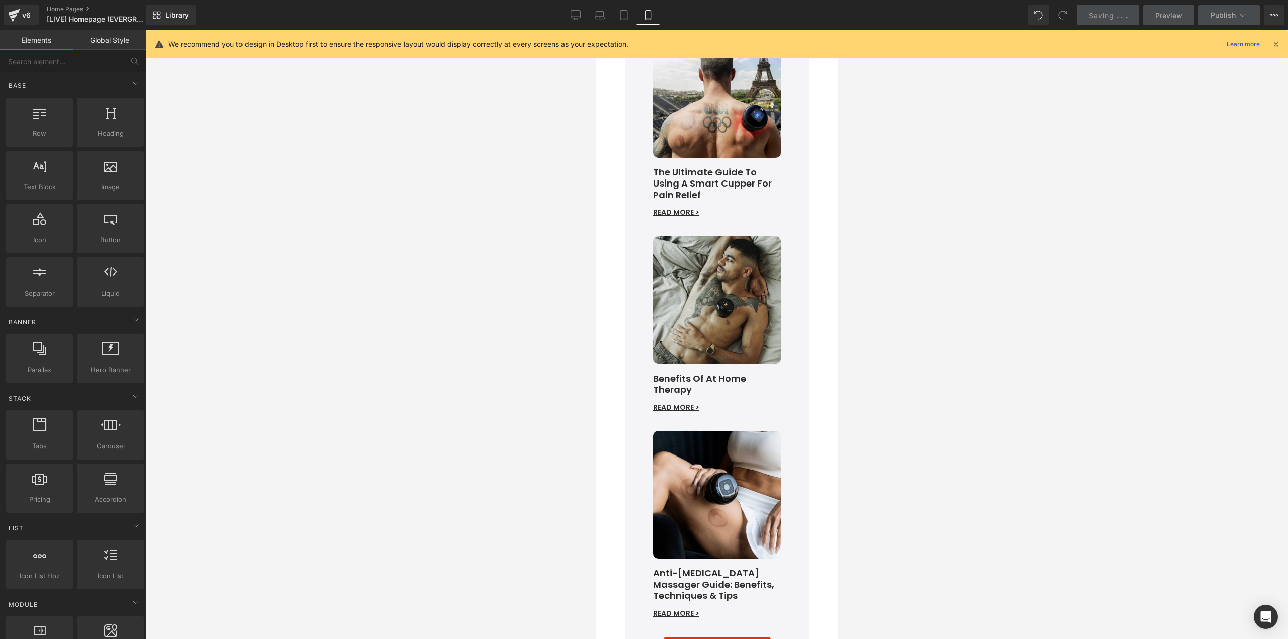
scroll to position [3951, 0]
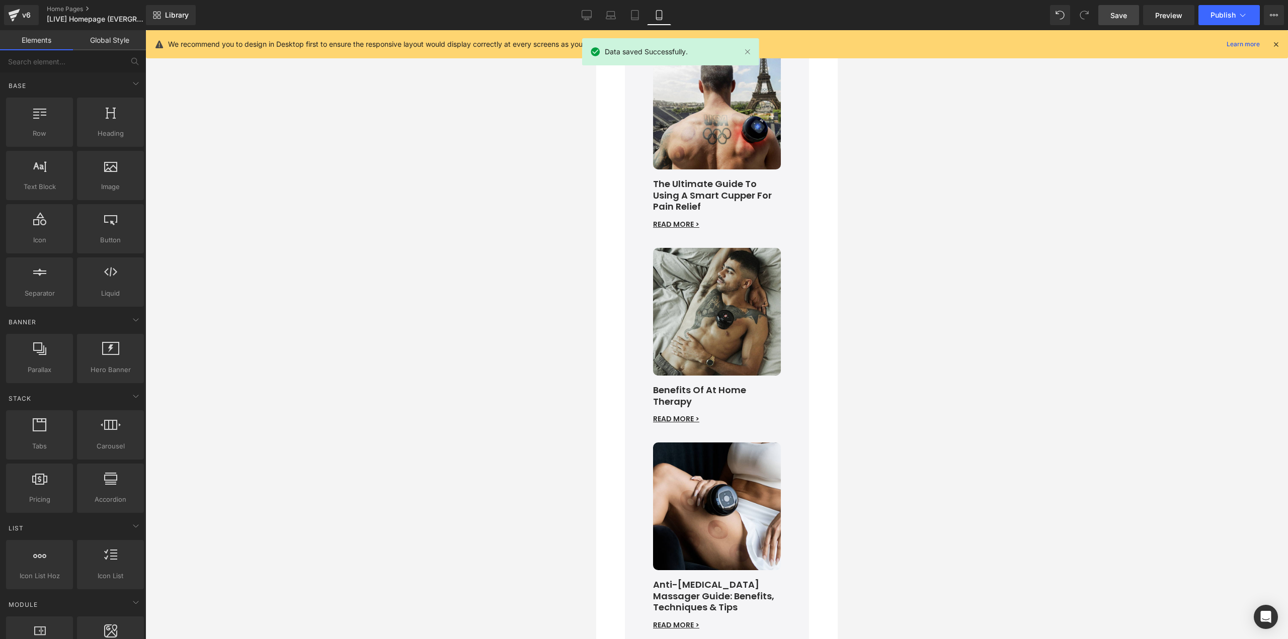
click at [1127, 16] on span "Save" at bounding box center [1118, 15] width 17 height 11
click at [1219, 19] on span "Publish" at bounding box center [1222, 15] width 25 height 8
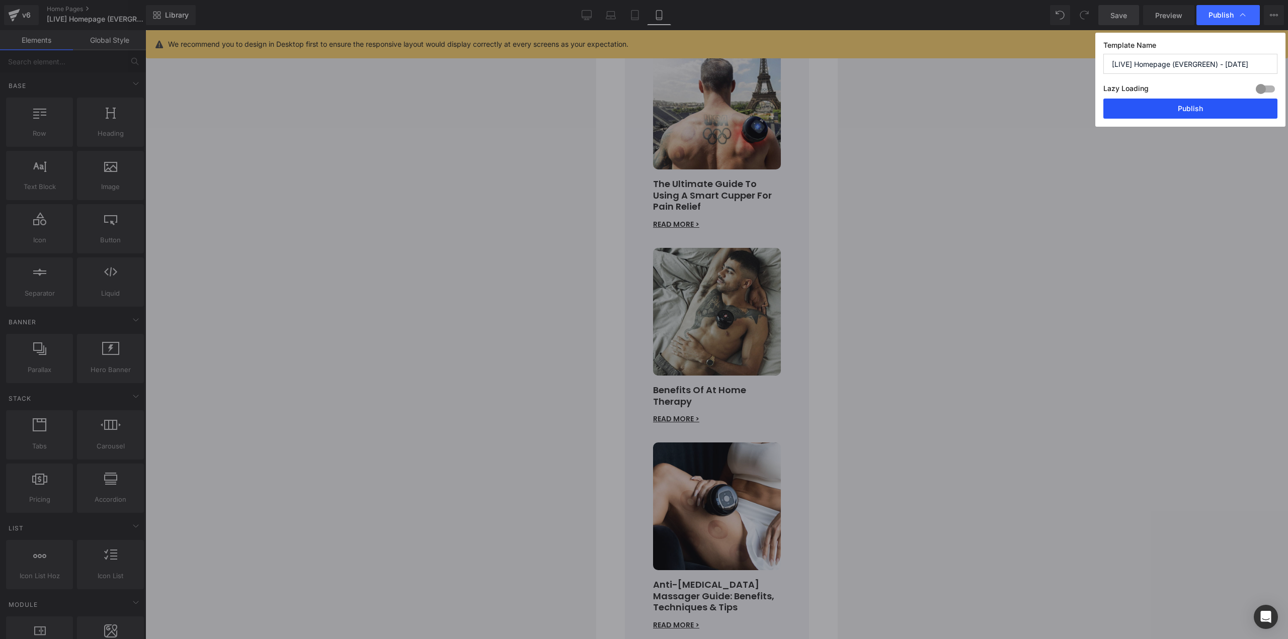
click at [1171, 104] on button "Publish" at bounding box center [1190, 109] width 174 height 20
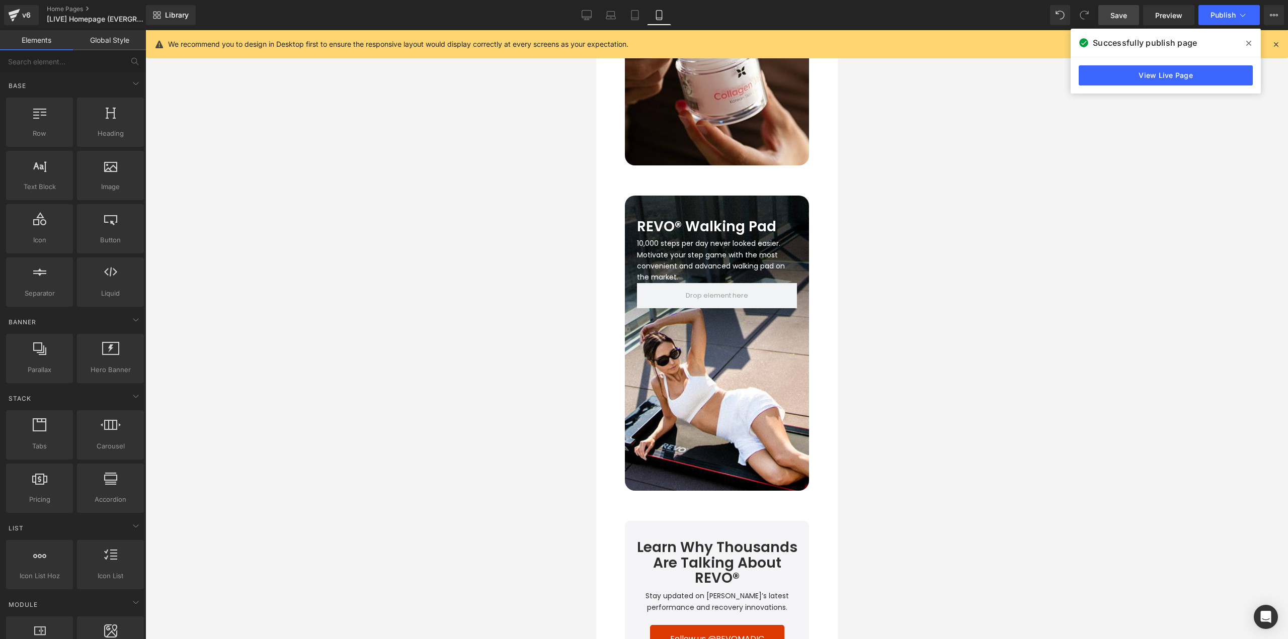
scroll to position [2643, 0]
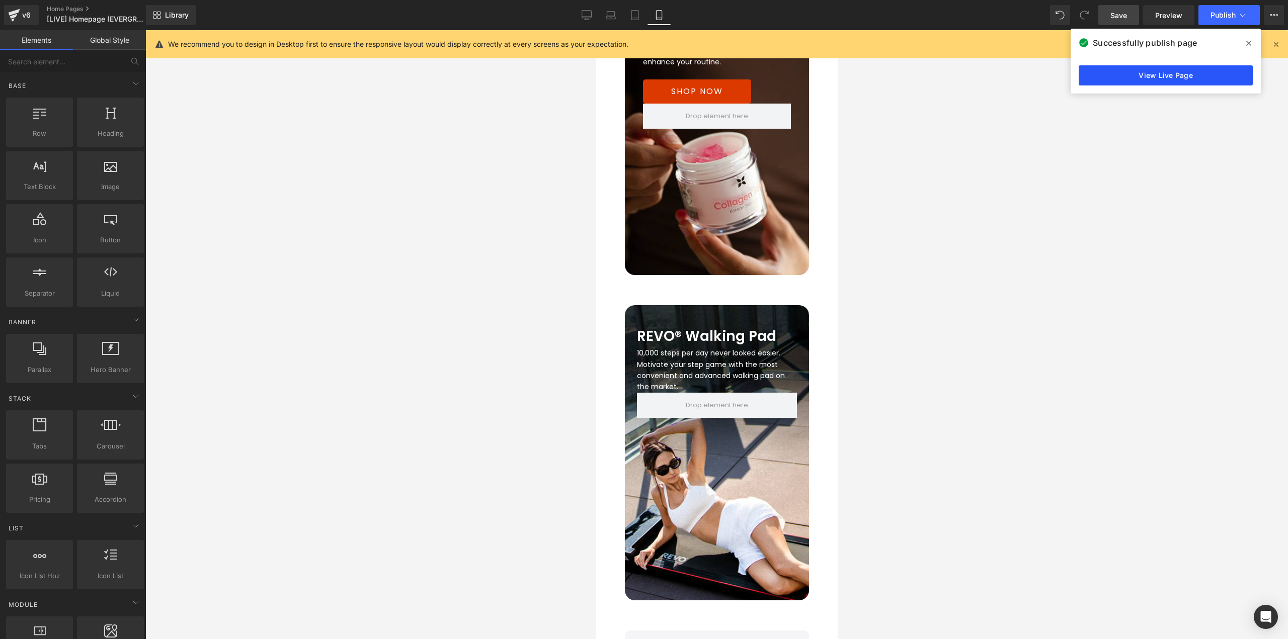
drag, startPoint x: 1109, startPoint y: 71, endPoint x: 1103, endPoint y: 72, distance: 6.1
click at [1109, 71] on link "View Live Page" at bounding box center [1165, 75] width 174 height 20
